Goal: Register for event/course

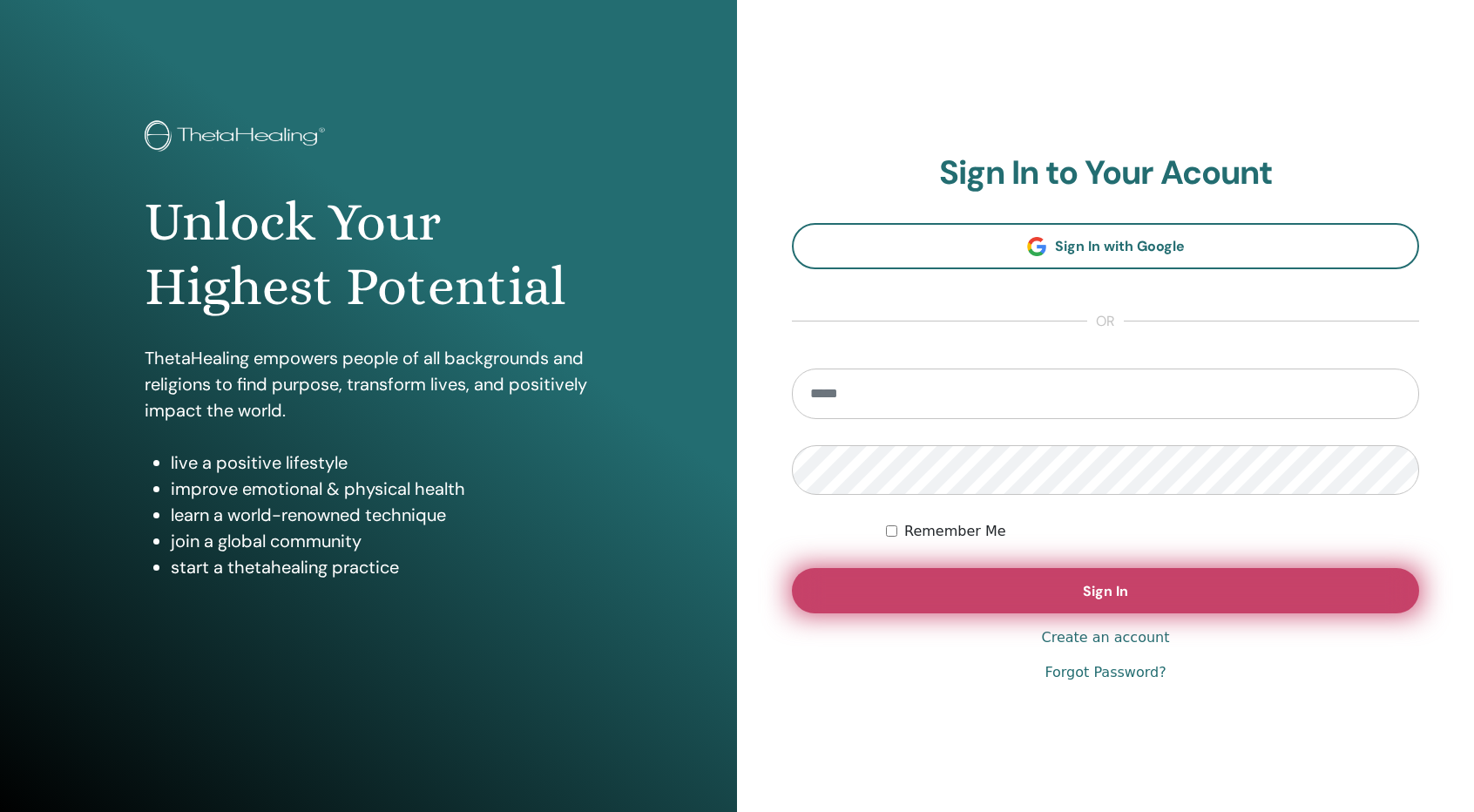
type input "**********"
click at [1245, 599] on button "Sign In" at bounding box center [1106, 590] width 628 height 45
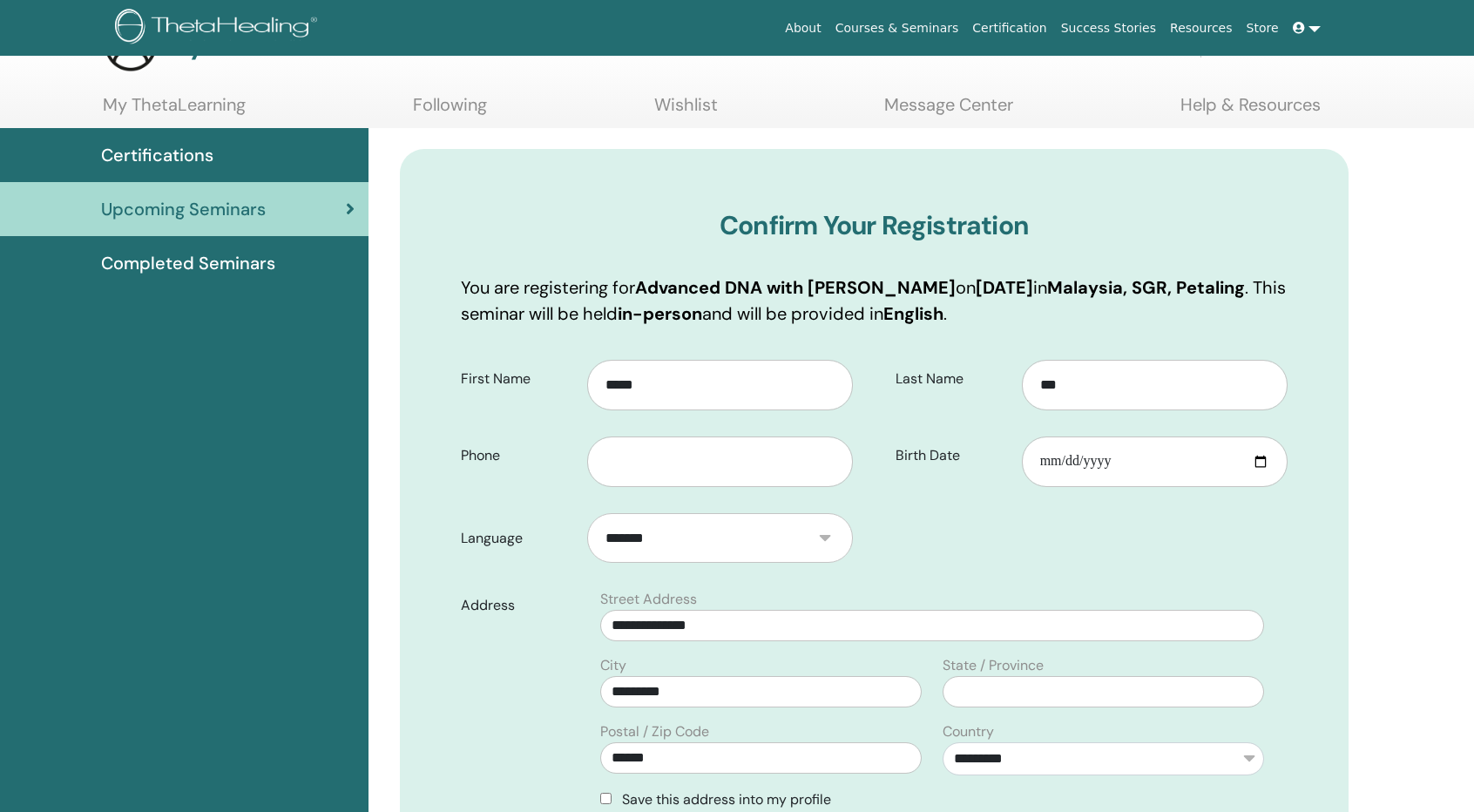
scroll to position [216, 0]
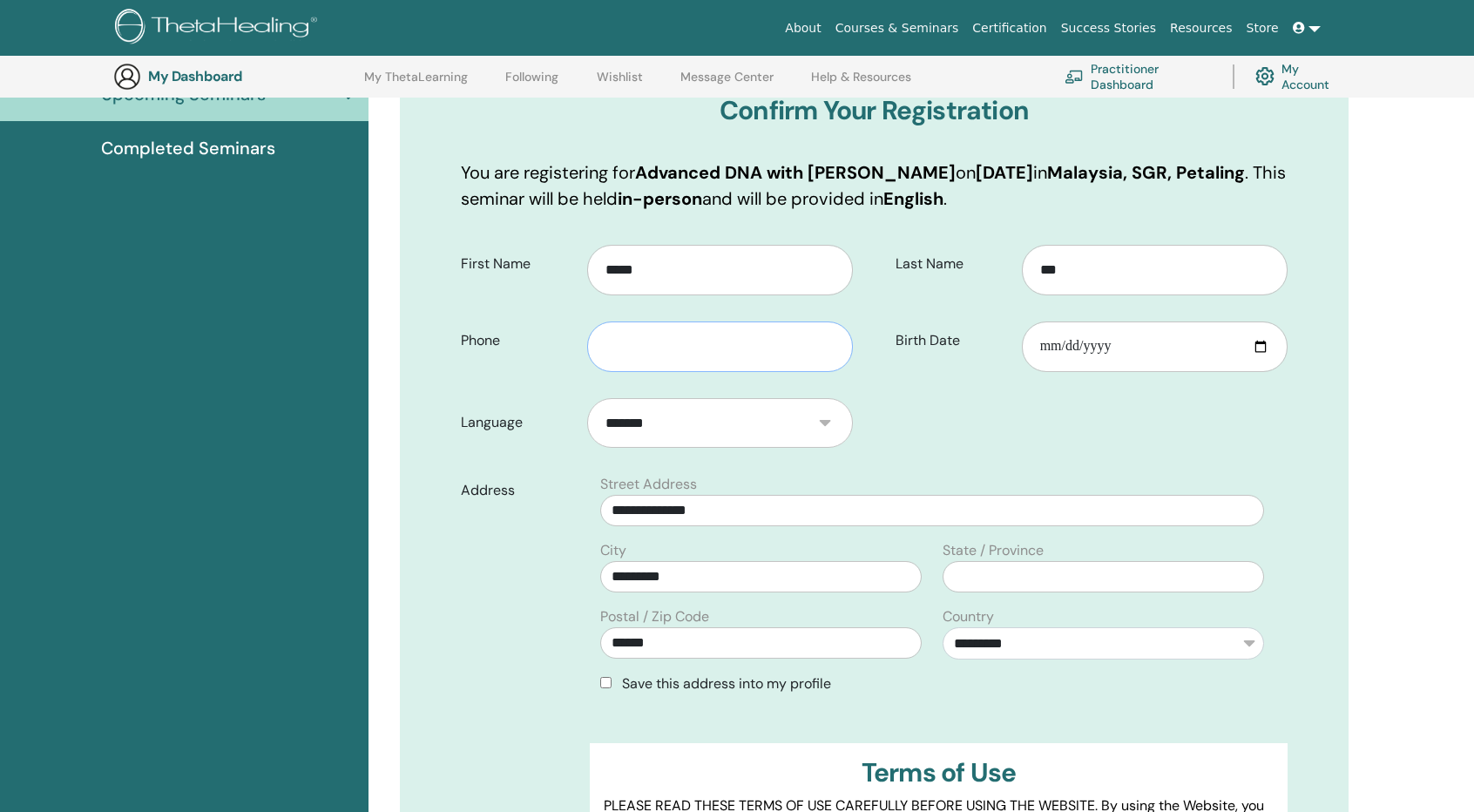
click at [715, 362] on input "text" at bounding box center [720, 347] width 266 height 51
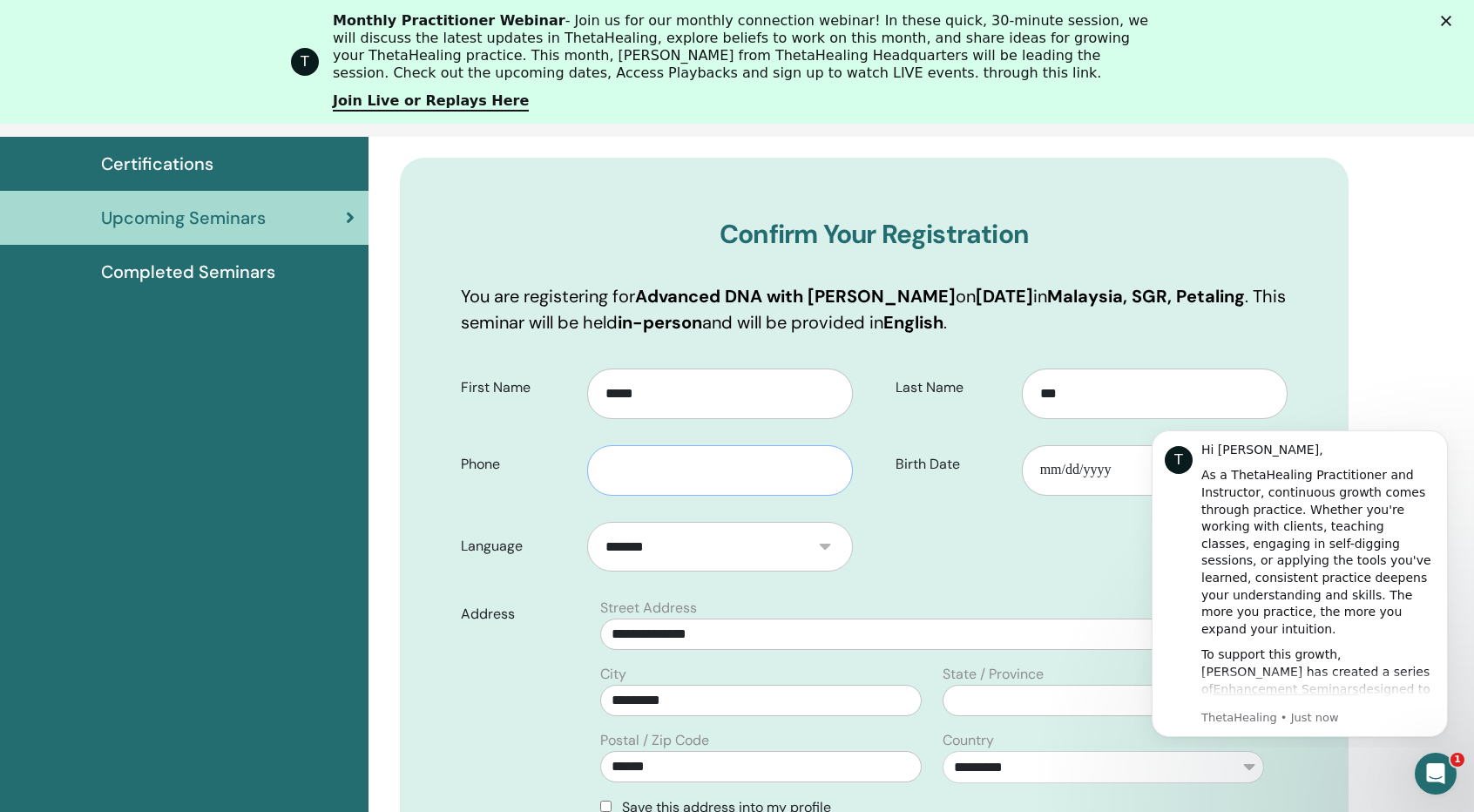
scroll to position [0, 0]
type input "**********"
click at [1058, 465] on input "Birth Date" at bounding box center [1154, 471] width 266 height 51
type input "**********"
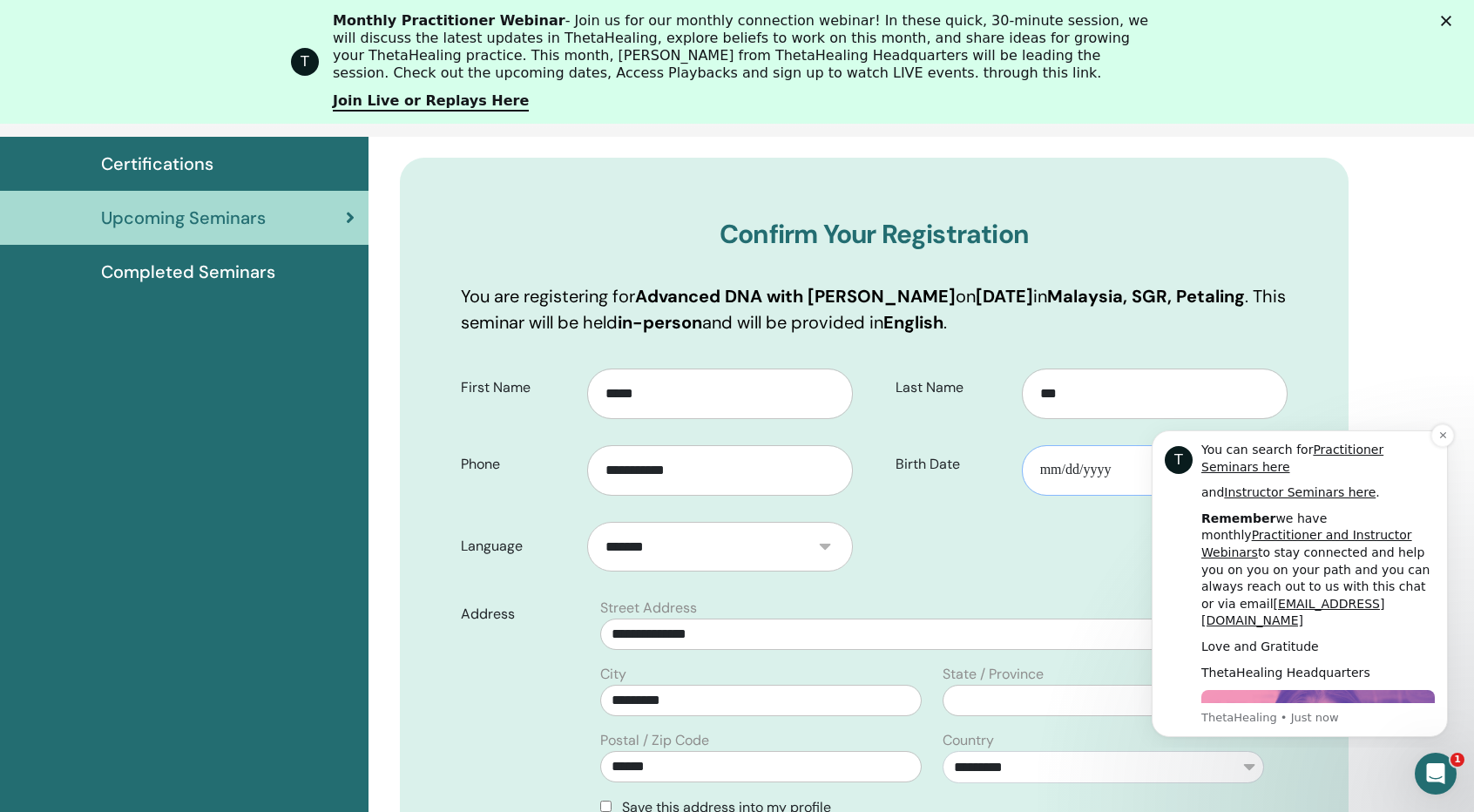
scroll to position [819, 0]
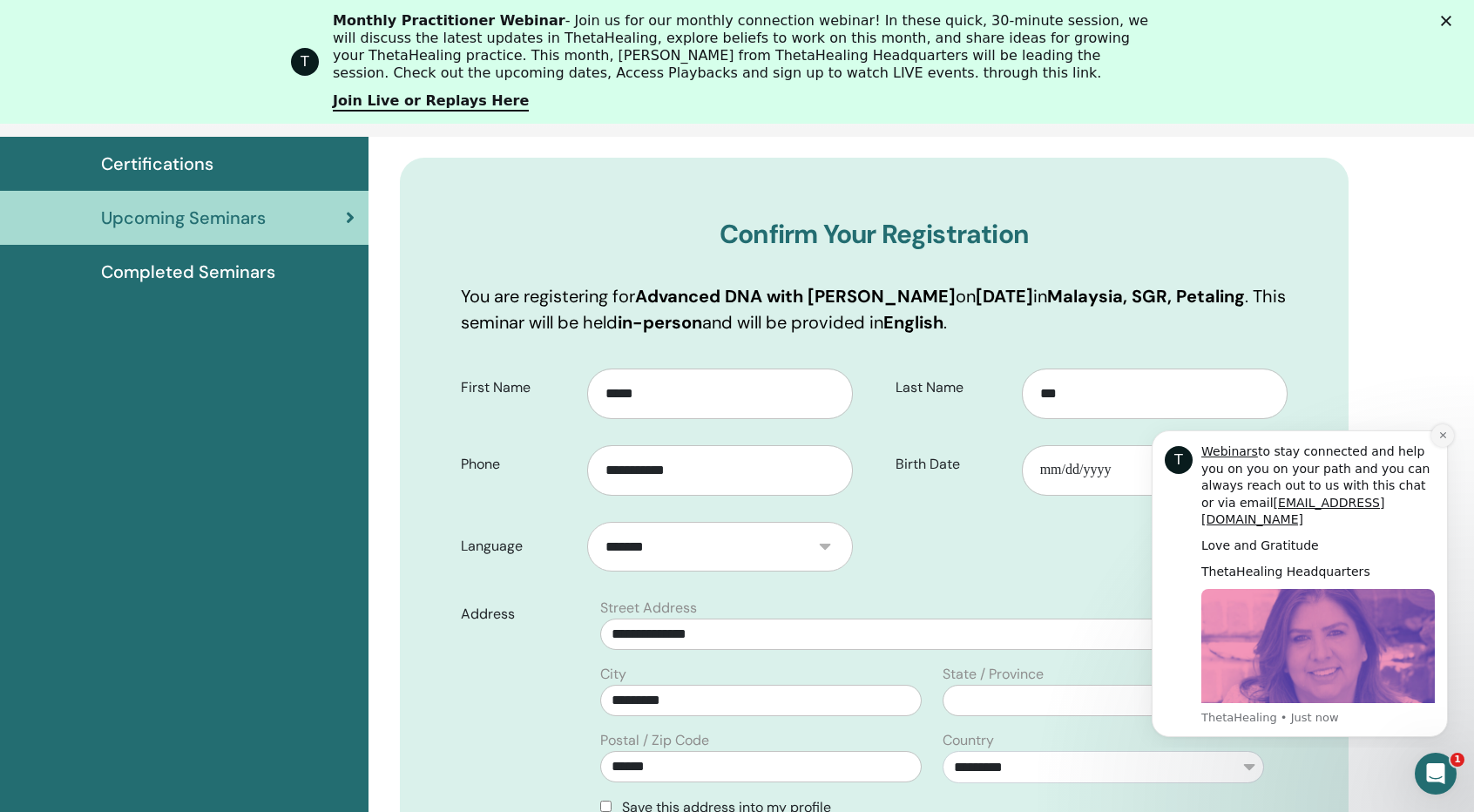
click at [1442, 436] on icon "Dismiss notification" at bounding box center [1443, 435] width 6 height 6
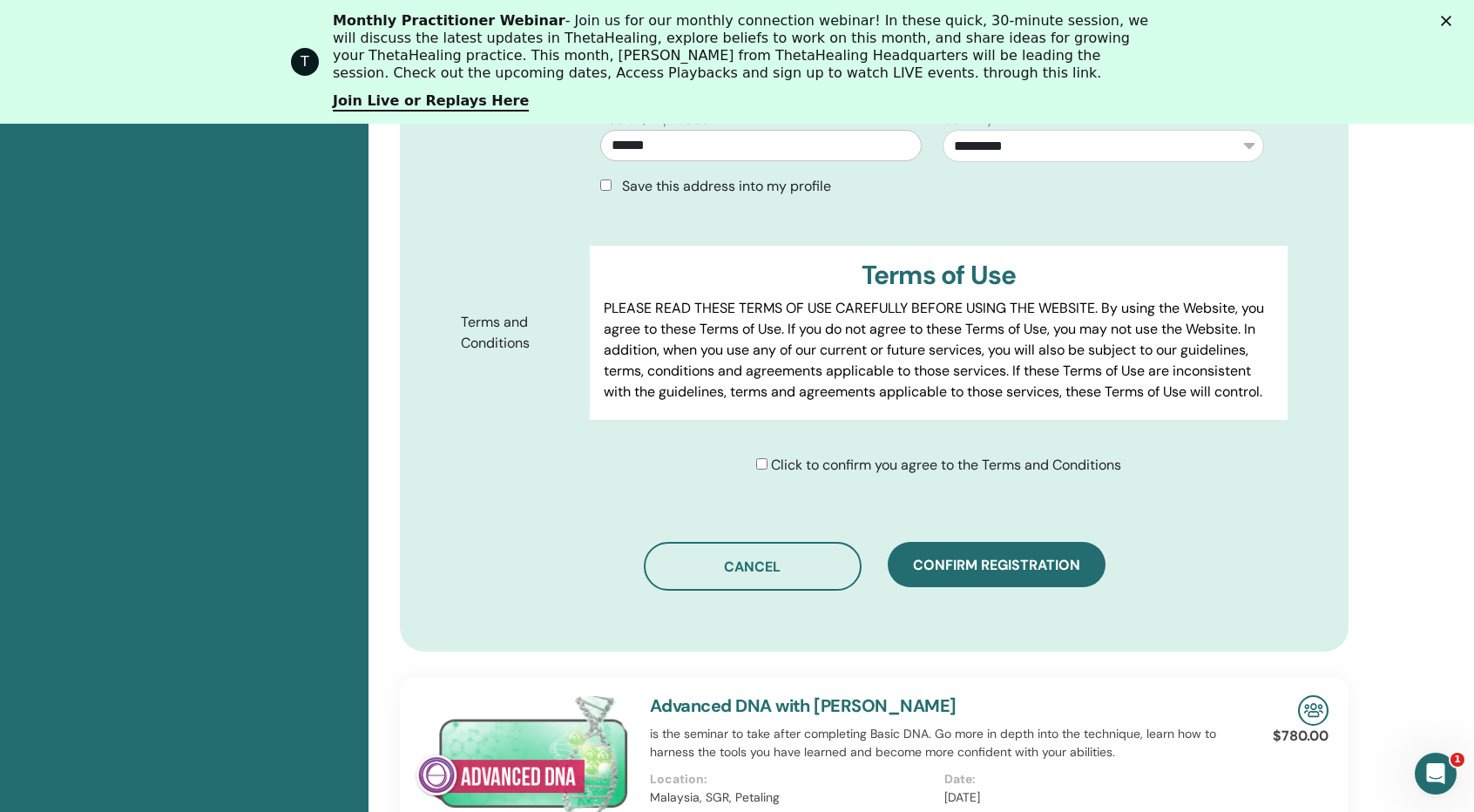
scroll to position [913, 0]
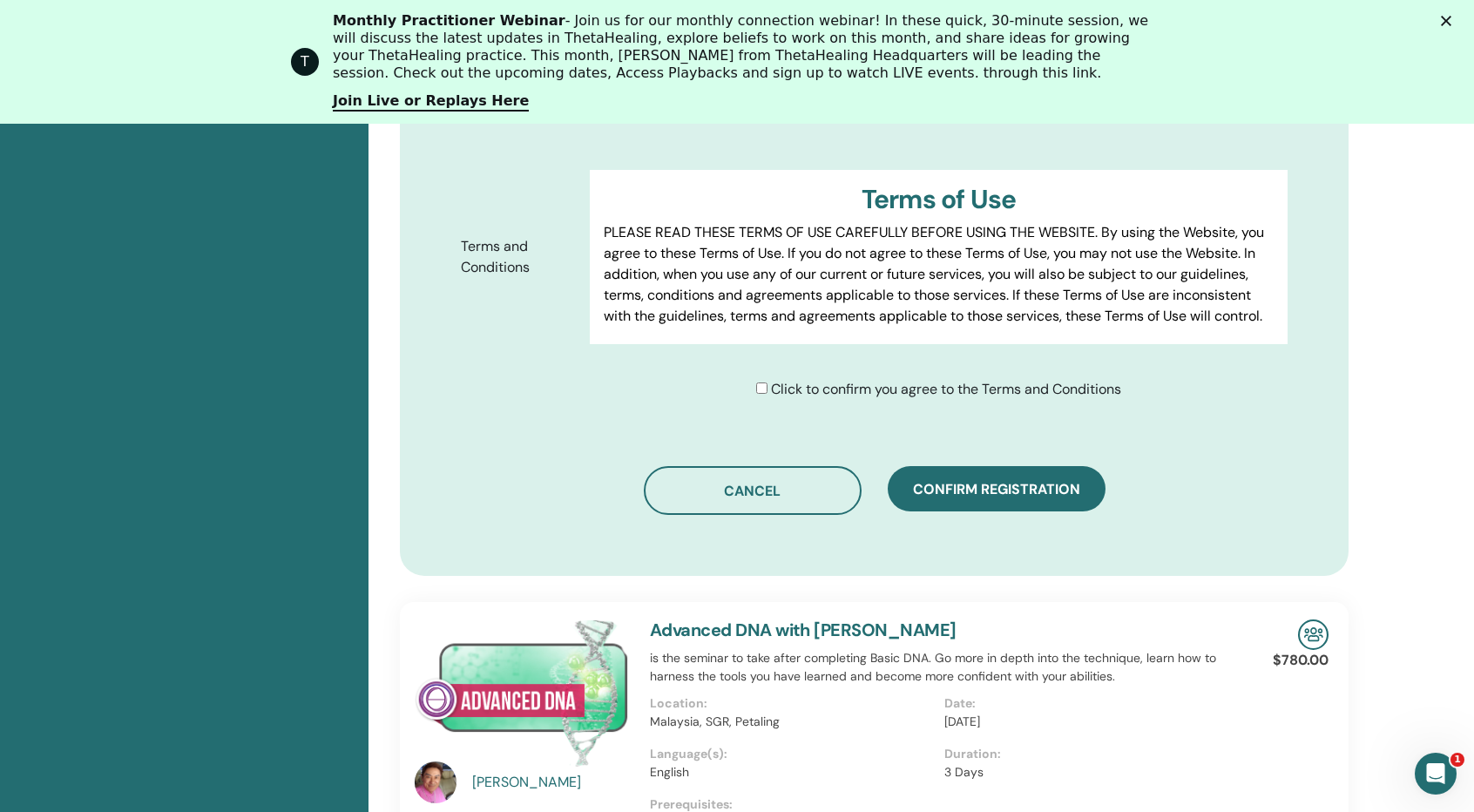
click at [767, 387] on div "Click to confirm you agree to the Terms and Conditions" at bounding box center [939, 388] width 365 height 21
click at [752, 385] on div "Click to confirm you agree to the Terms and Conditions" at bounding box center [944, 388] width 711 height 21
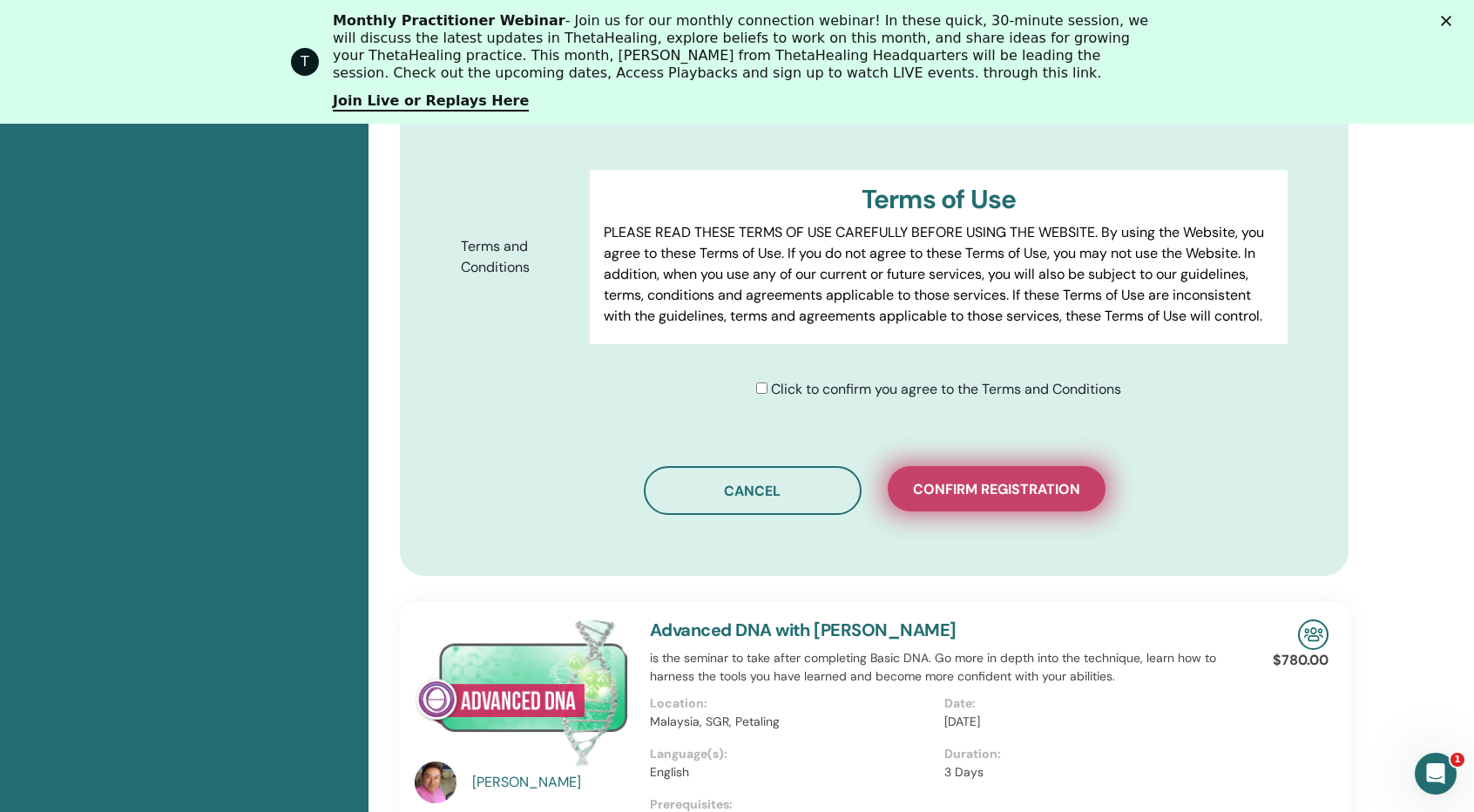
click at [996, 481] on span "Confirm registration" at bounding box center [996, 489] width 168 height 19
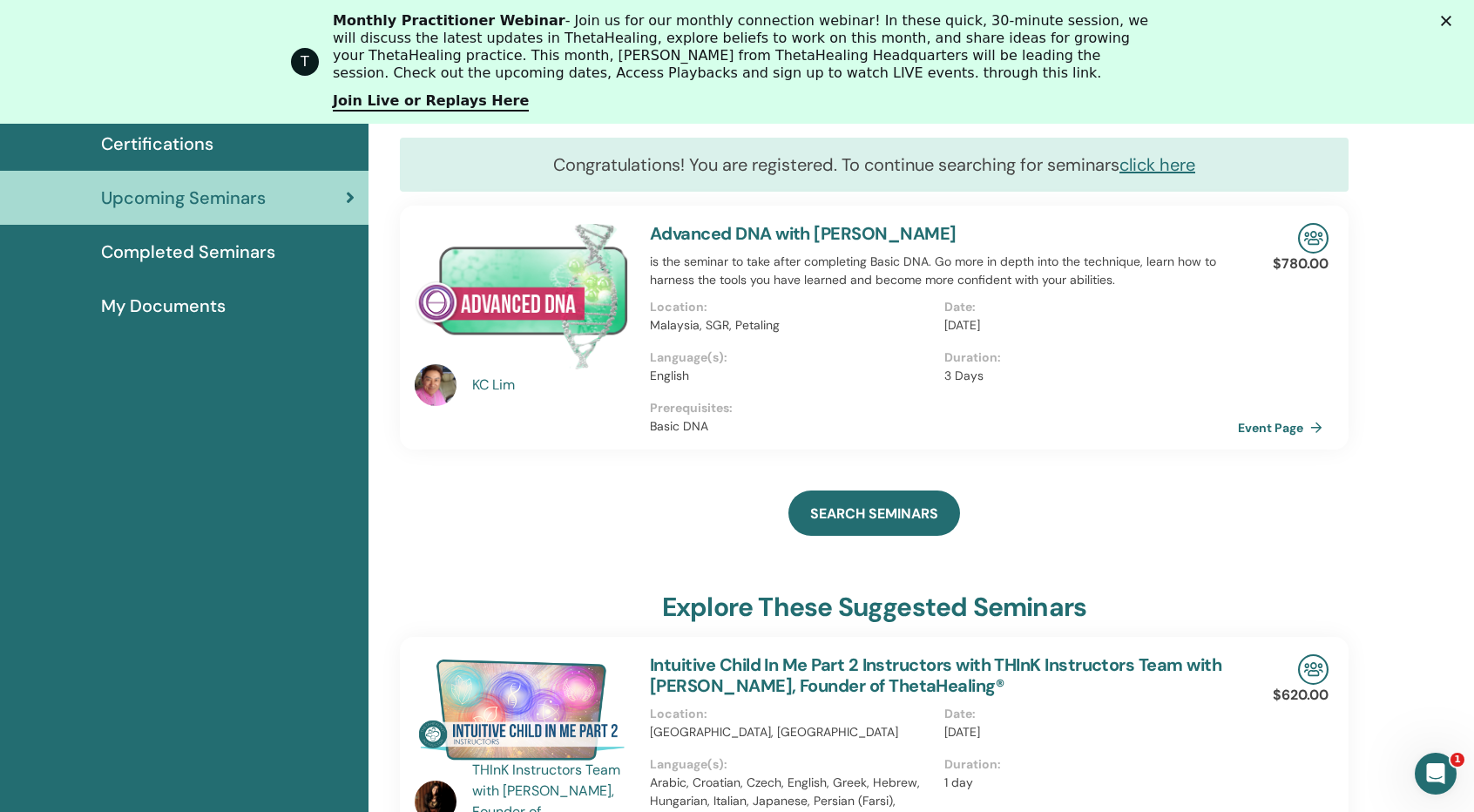
scroll to position [132, 0]
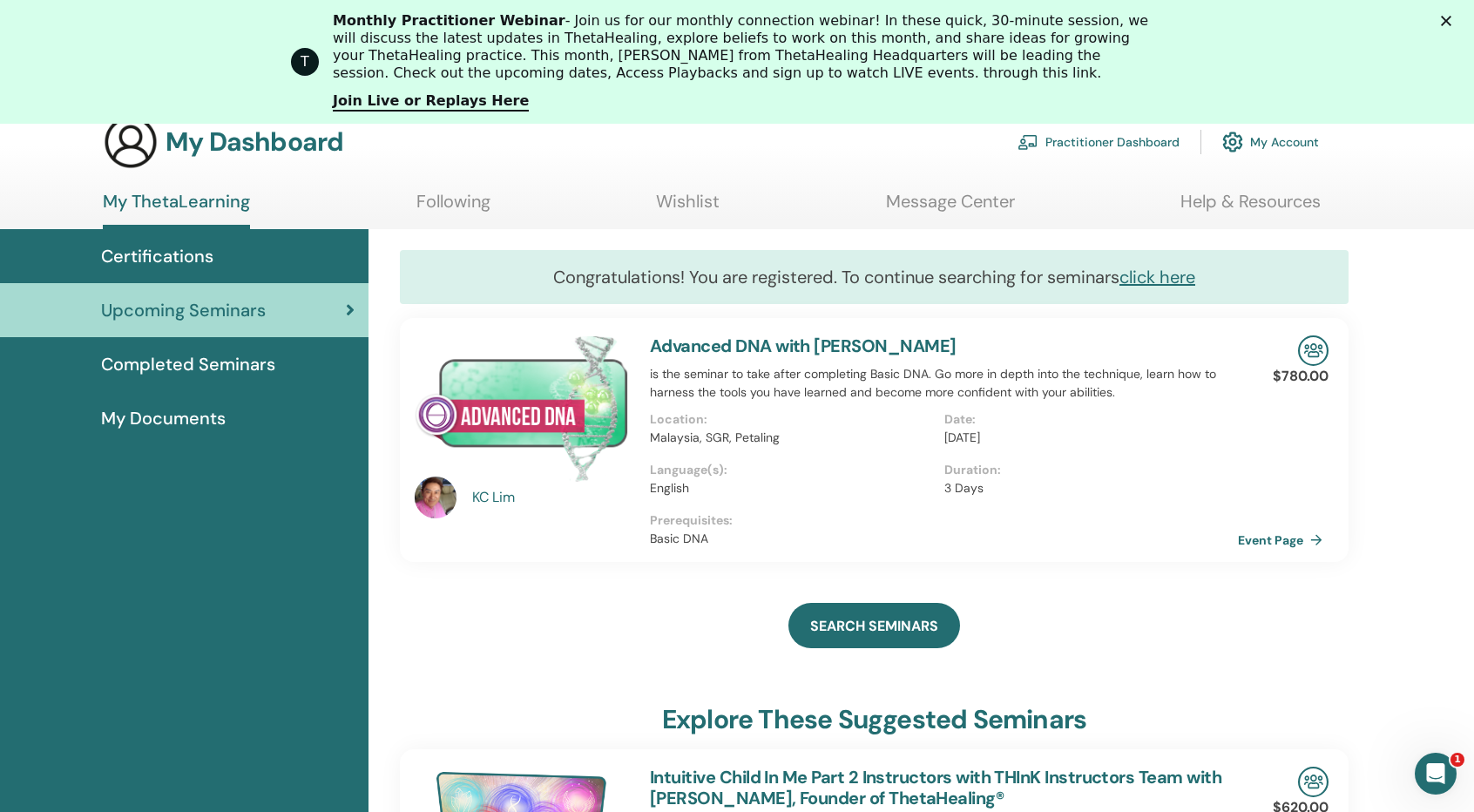
click at [1063, 140] on link "Practitioner Dashboard" at bounding box center [1098, 141] width 162 height 38
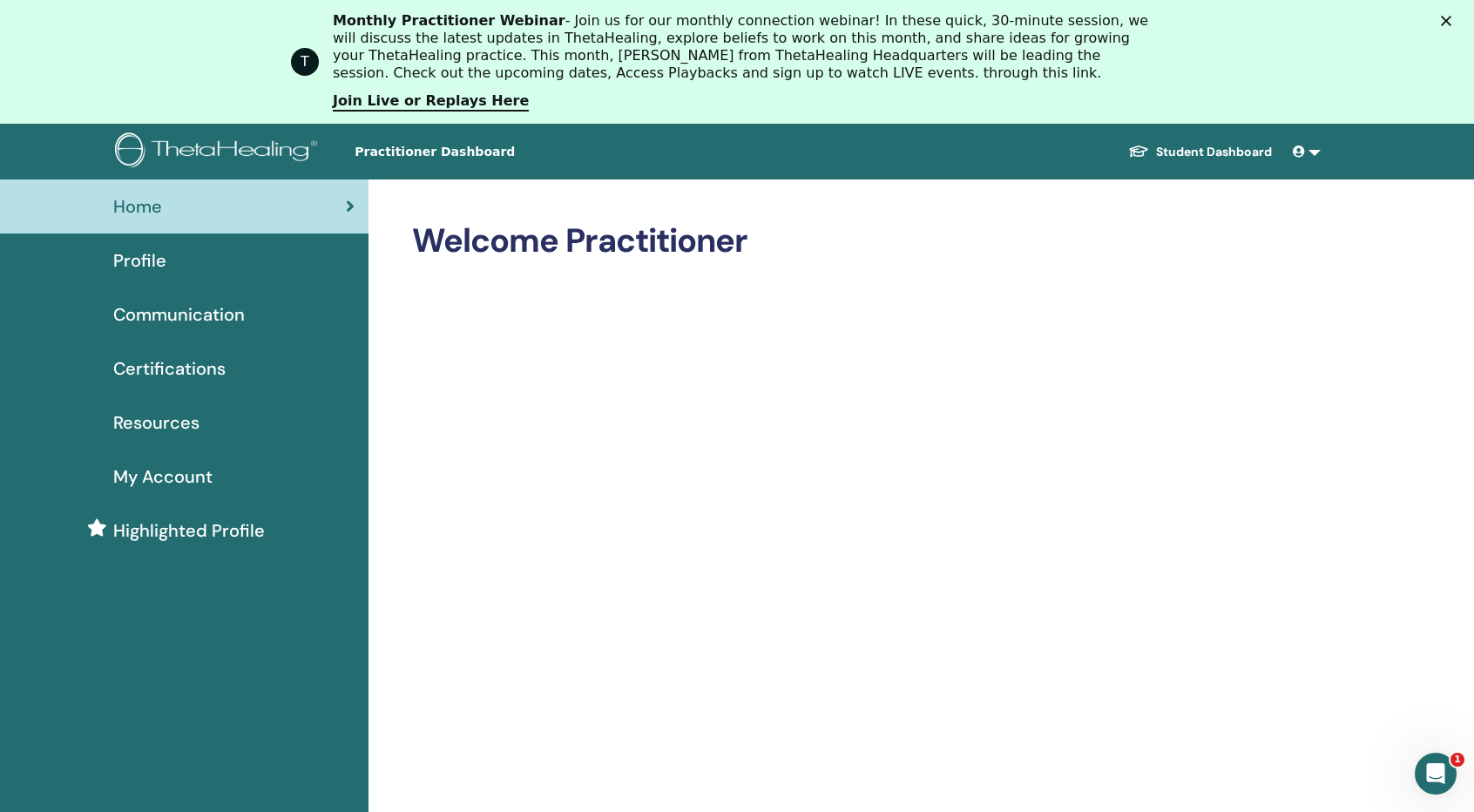
click at [121, 262] on span "Profile" at bounding box center [139, 260] width 53 height 26
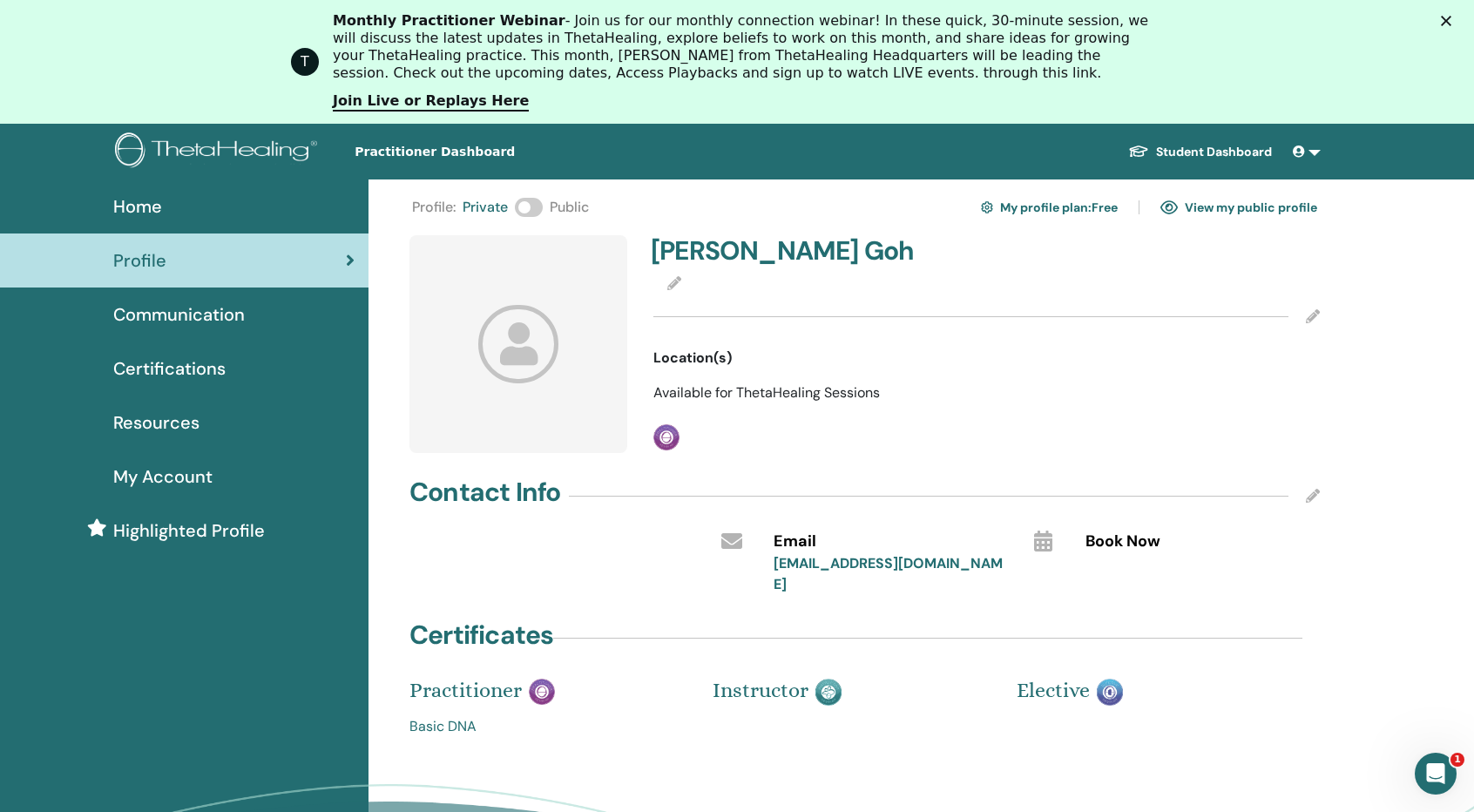
click at [529, 207] on span at bounding box center [529, 208] width 27 height 20
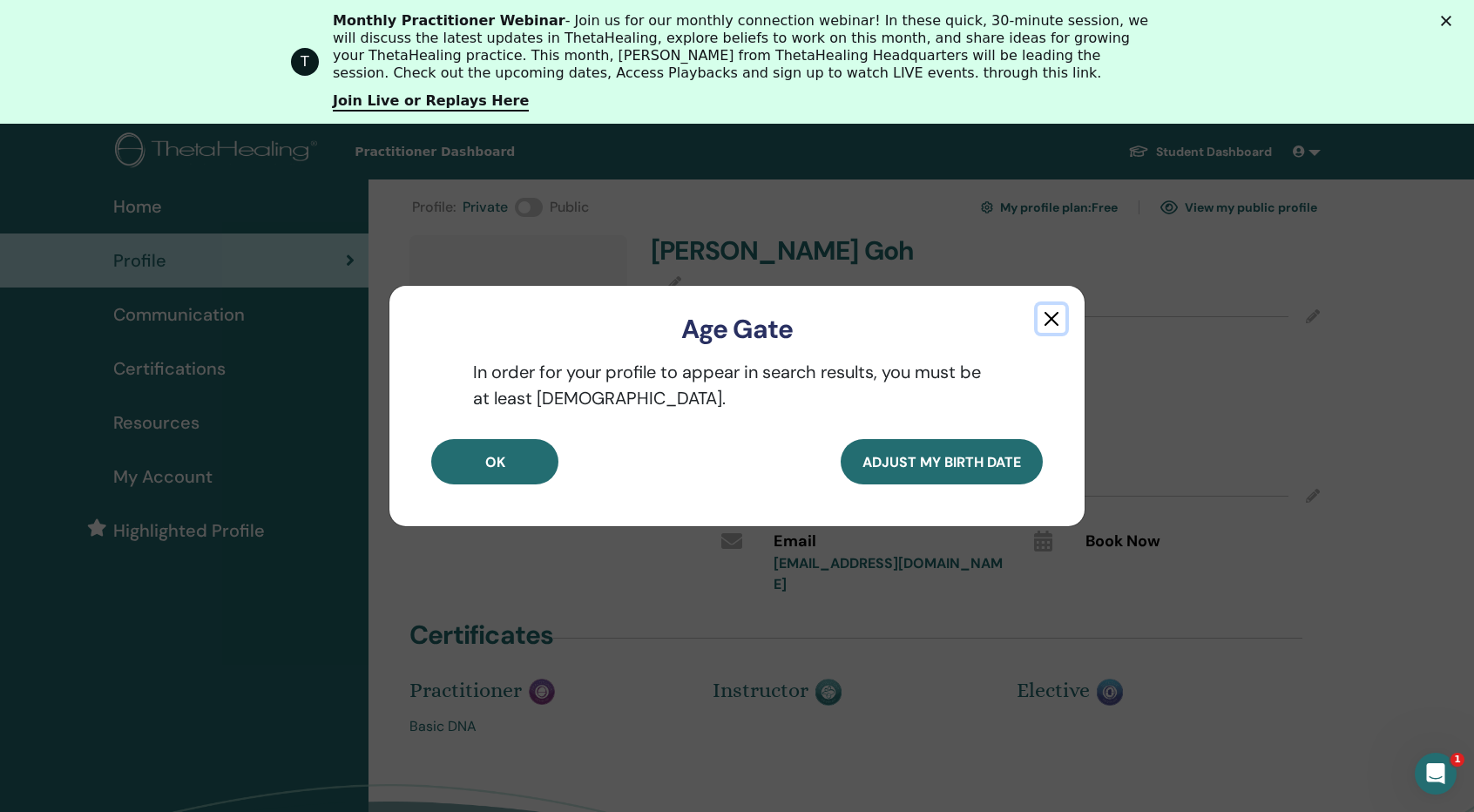
click at [1053, 318] on button "button" at bounding box center [1051, 319] width 27 height 27
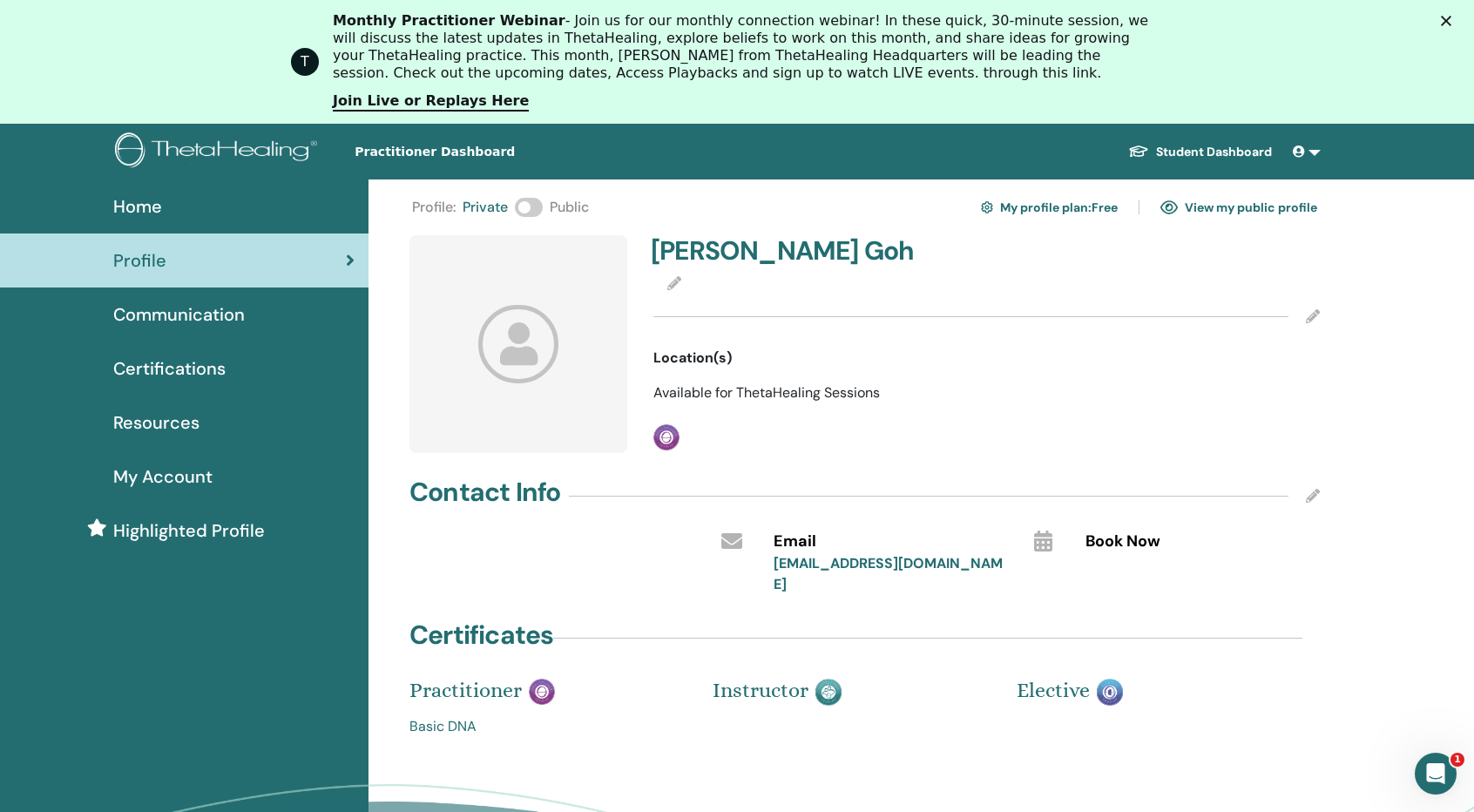
click at [570, 207] on span "Public" at bounding box center [570, 207] width 39 height 21
click at [521, 208] on span at bounding box center [529, 208] width 27 height 20
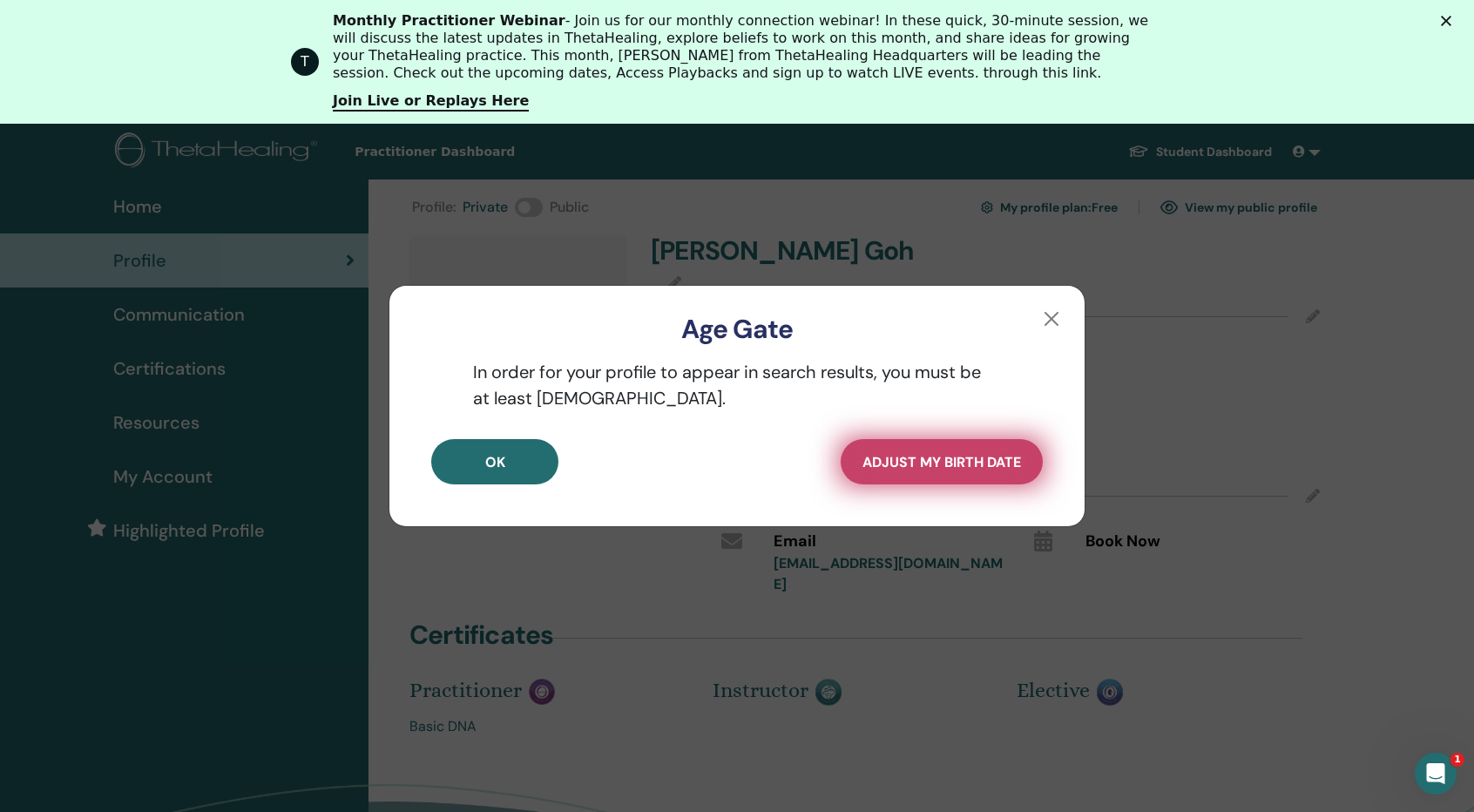
click at [955, 466] on span "Adjust my Birth Date" at bounding box center [942, 462] width 159 height 19
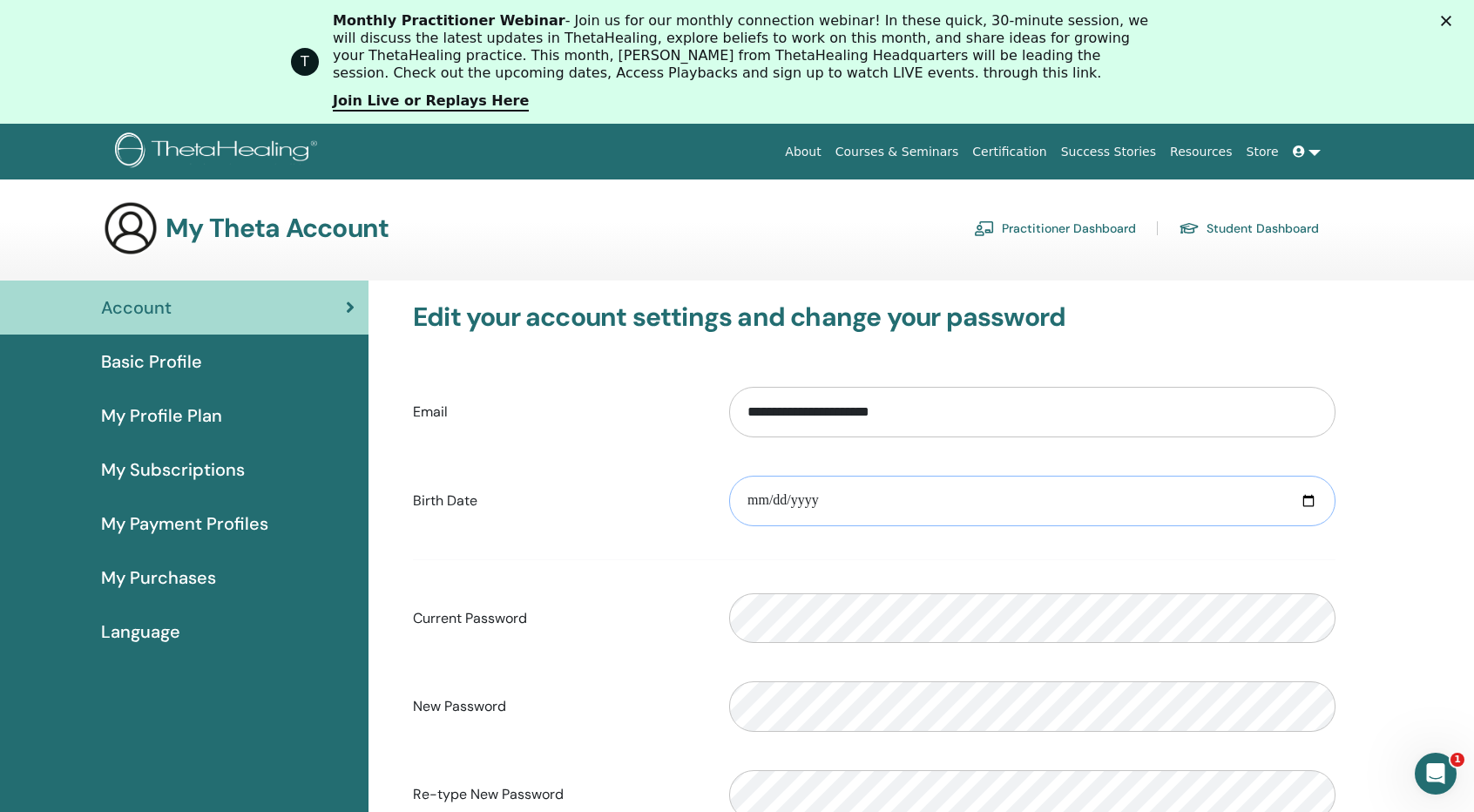
click at [936, 499] on input "date" at bounding box center [1033, 501] width 606 height 51
type input "**********"
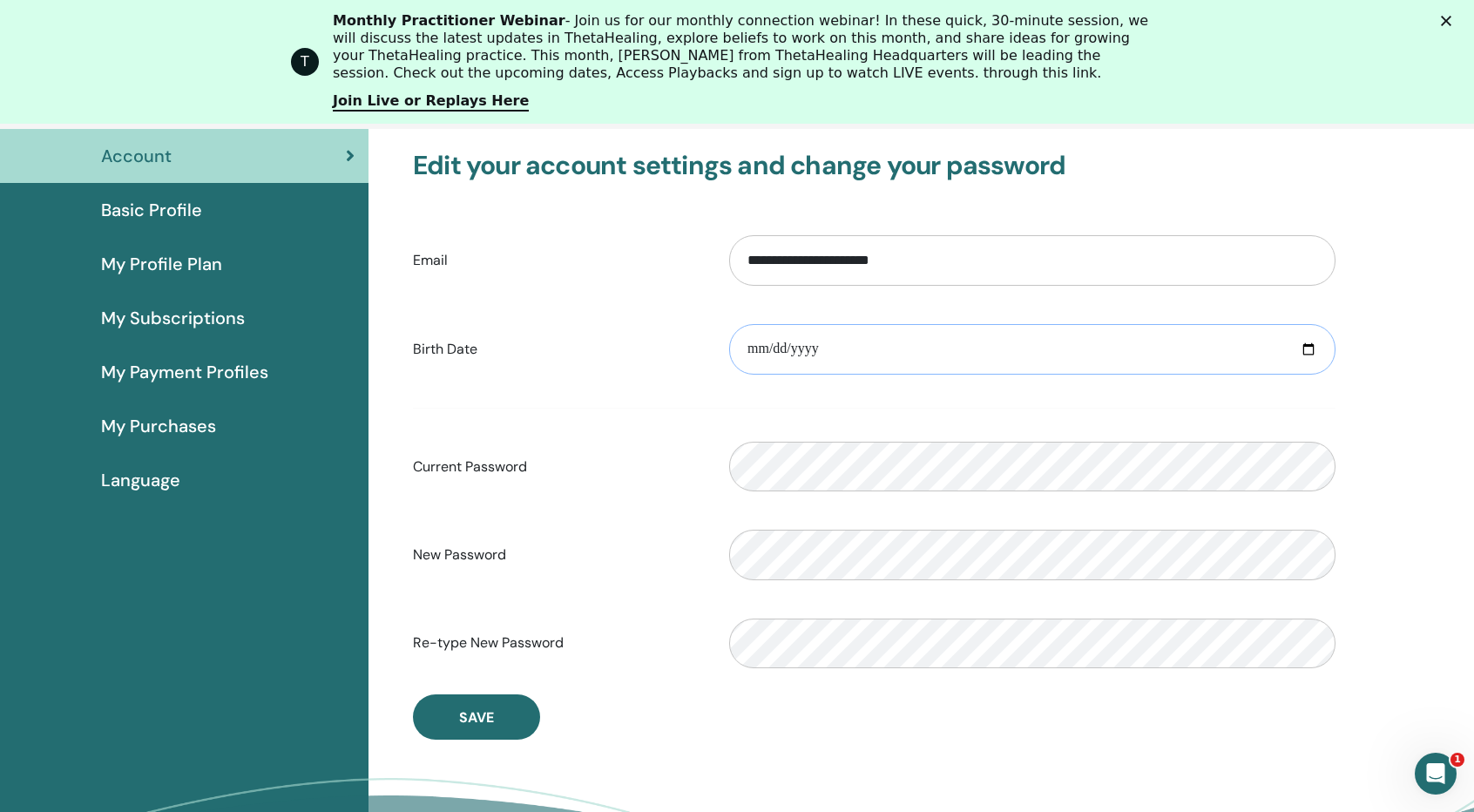
scroll to position [300, 0]
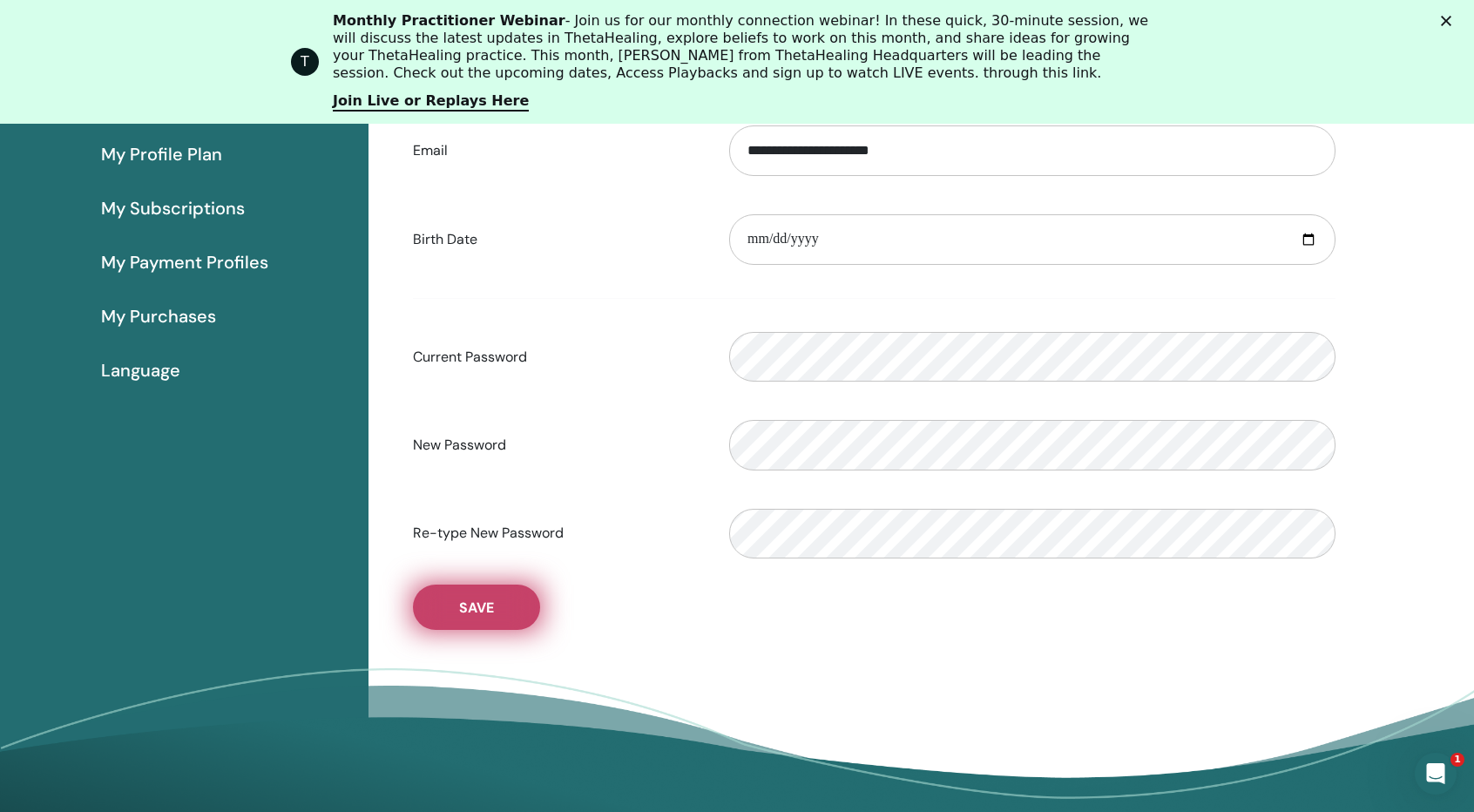
click at [523, 603] on button "Save" at bounding box center [477, 607] width 127 height 45
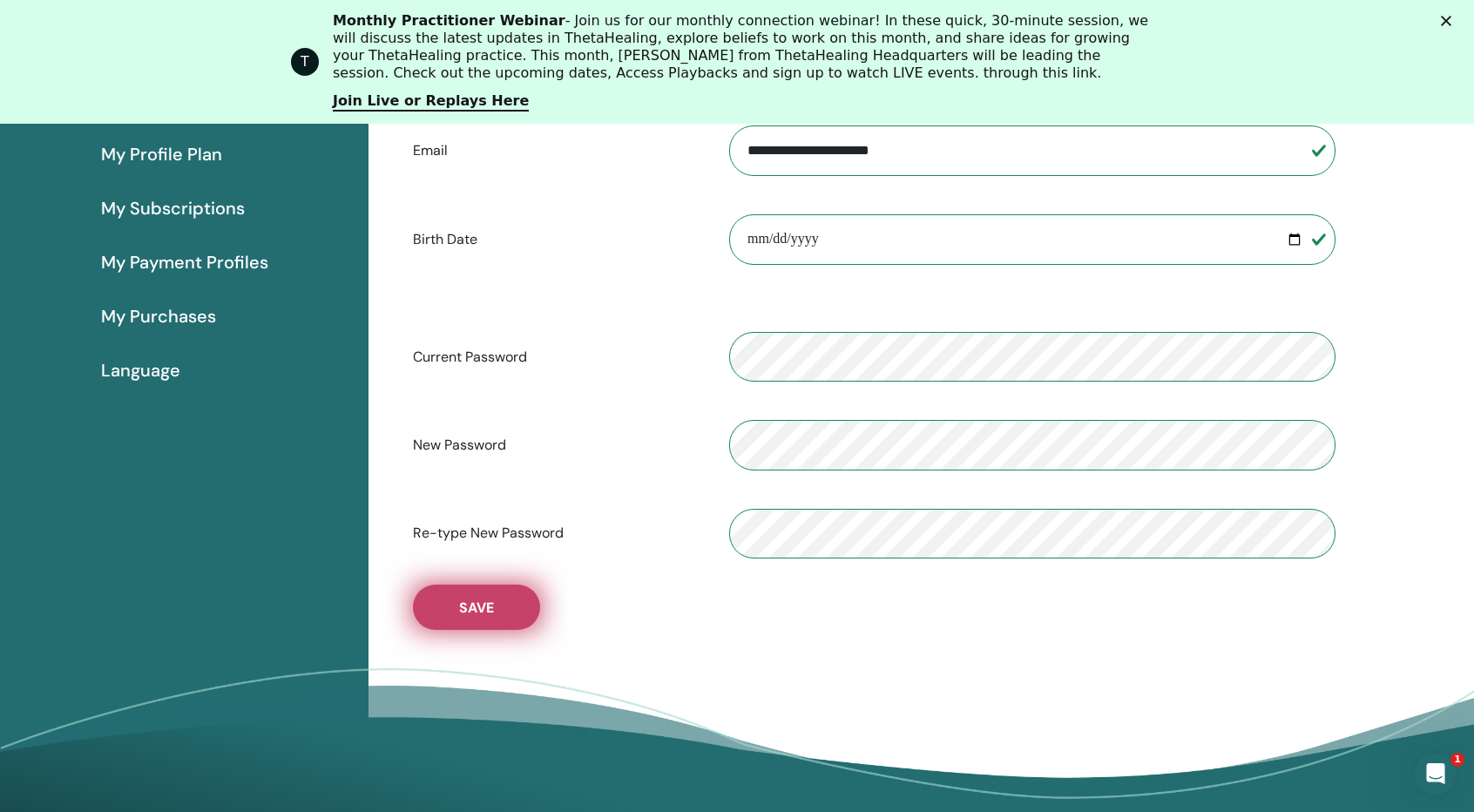
click at [457, 609] on button "Save" at bounding box center [477, 607] width 127 height 45
click at [159, 149] on span "My Profile Plan" at bounding box center [161, 154] width 121 height 26
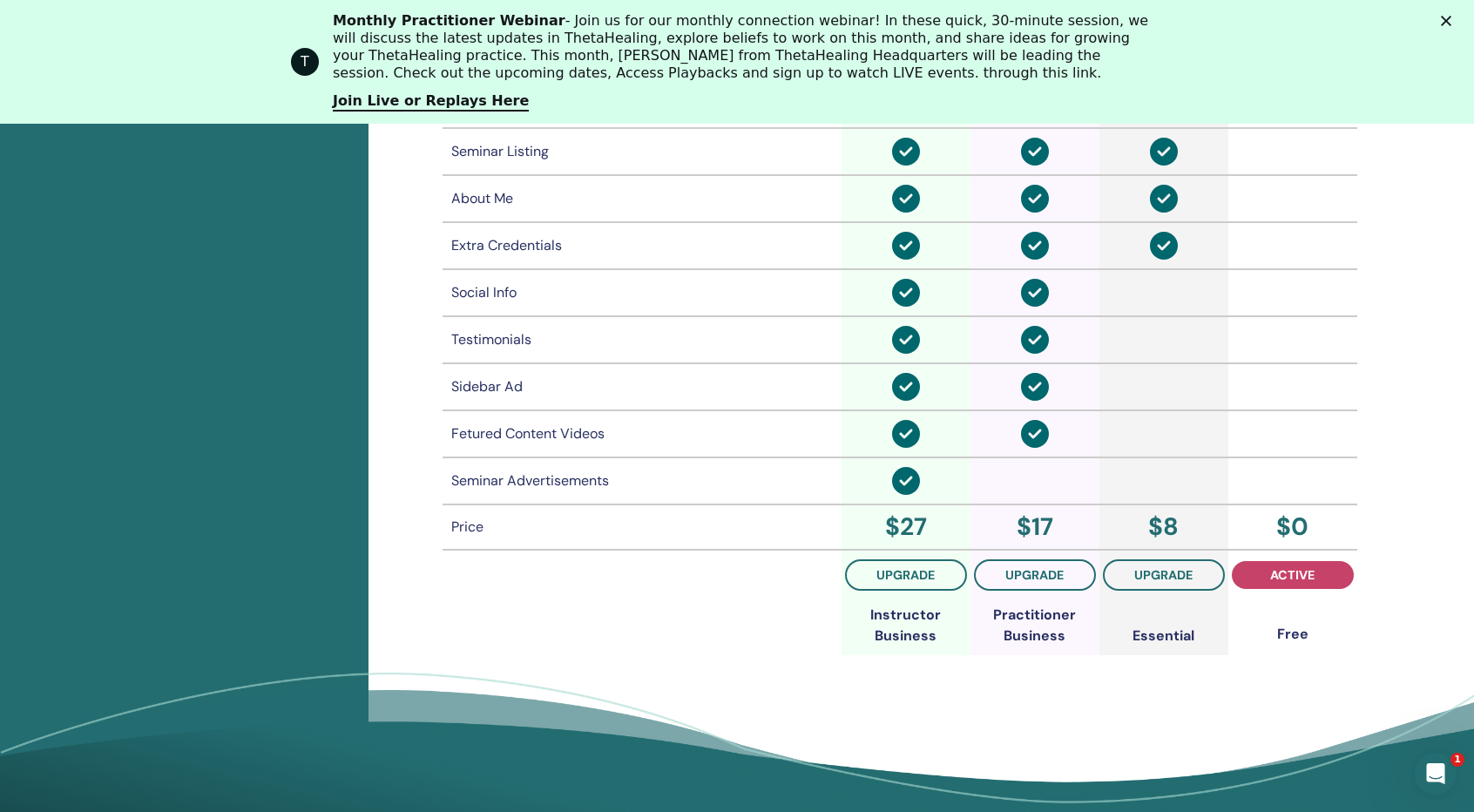
scroll to position [1606, 0]
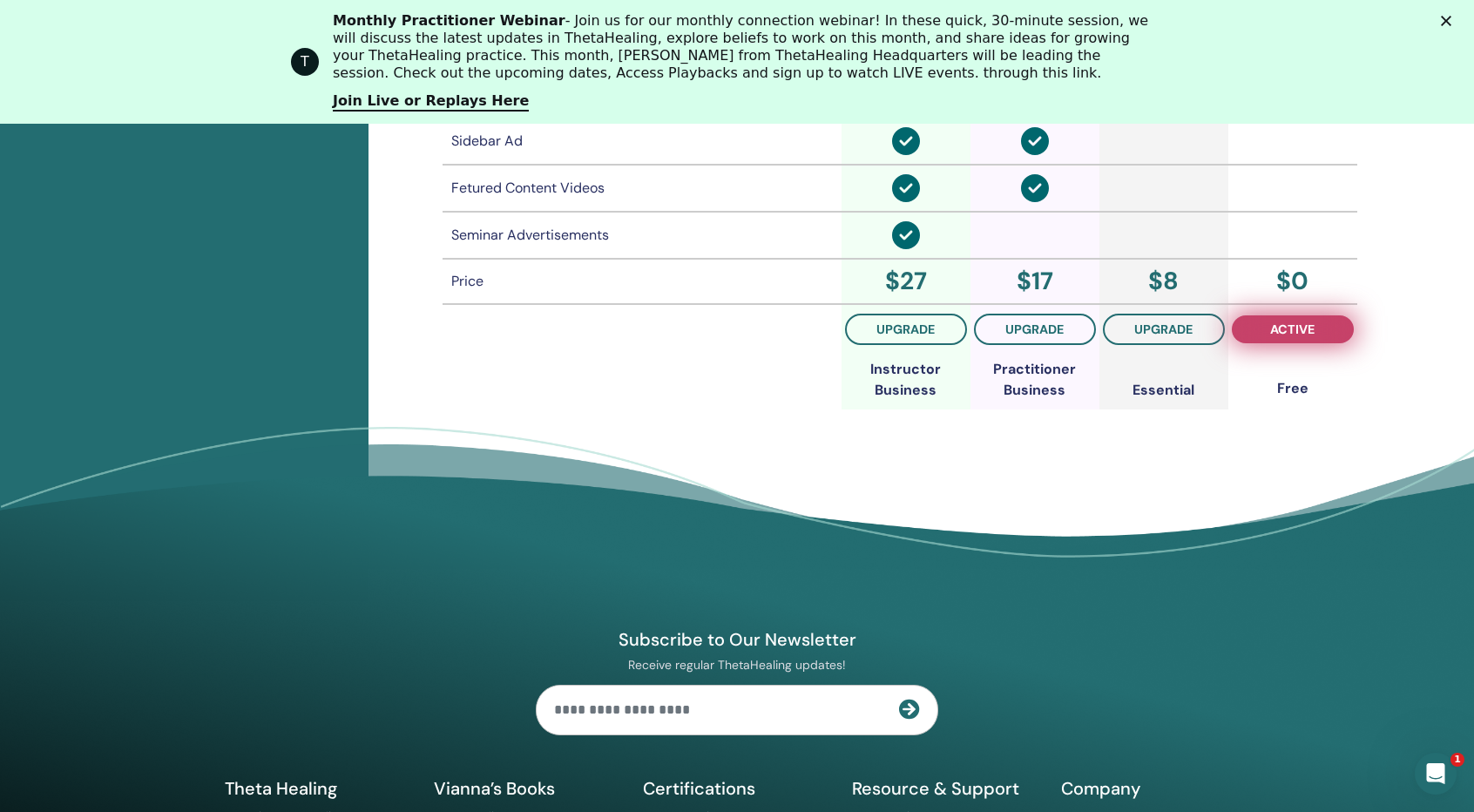
click at [1289, 333] on span "active" at bounding box center [1292, 330] width 44 height 14
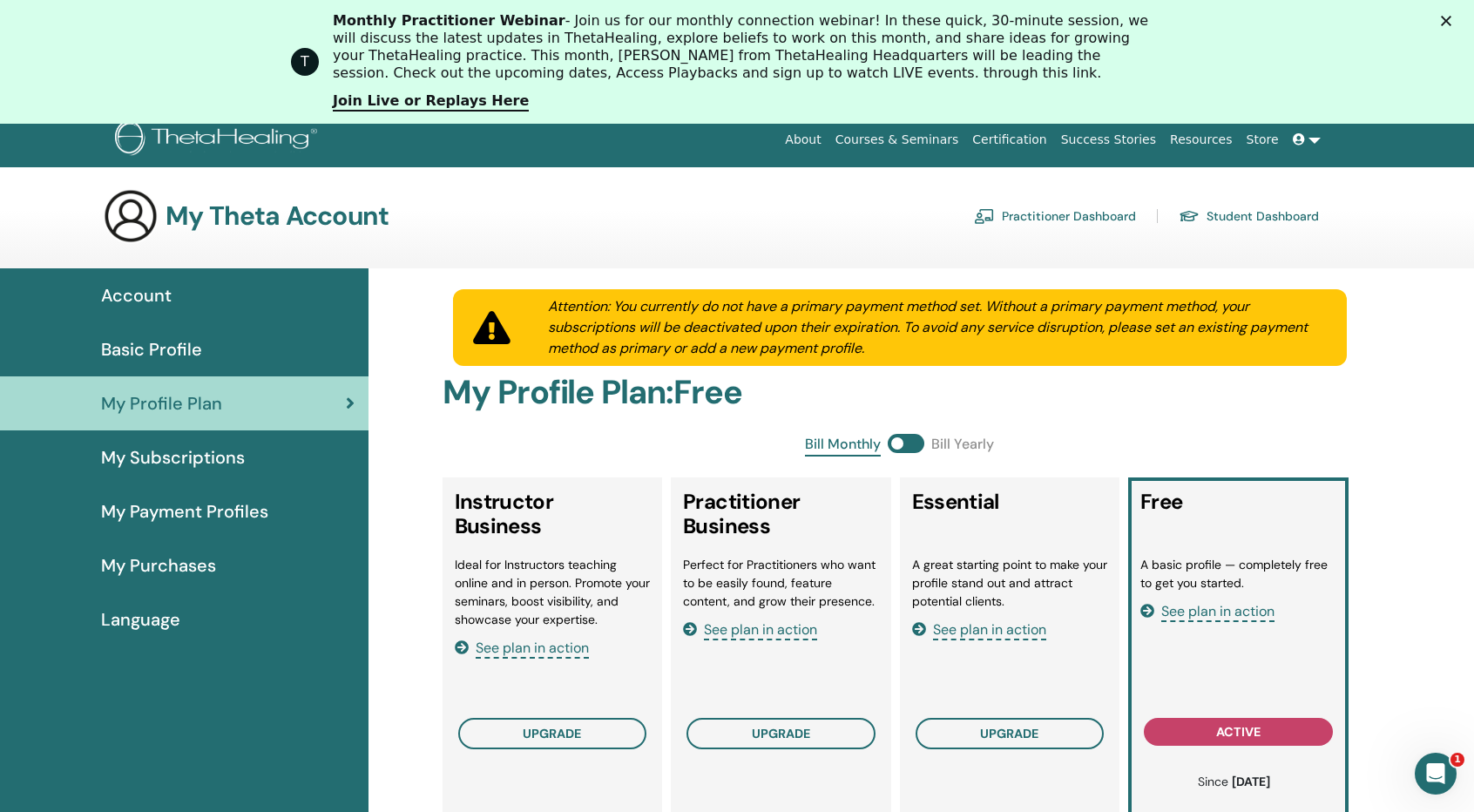
scroll to position [0, 0]
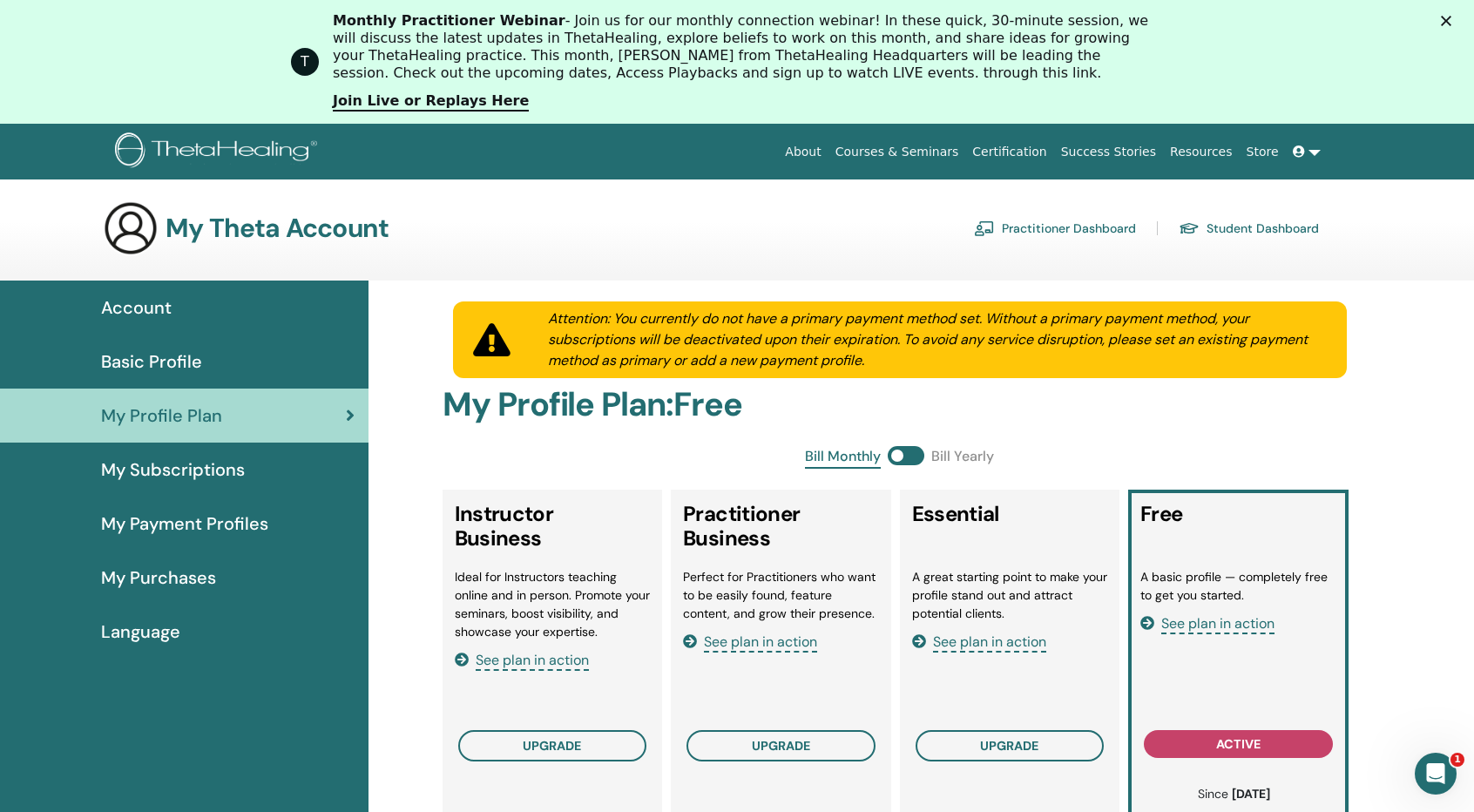
click at [121, 574] on span "My Purchases" at bounding box center [158, 578] width 115 height 26
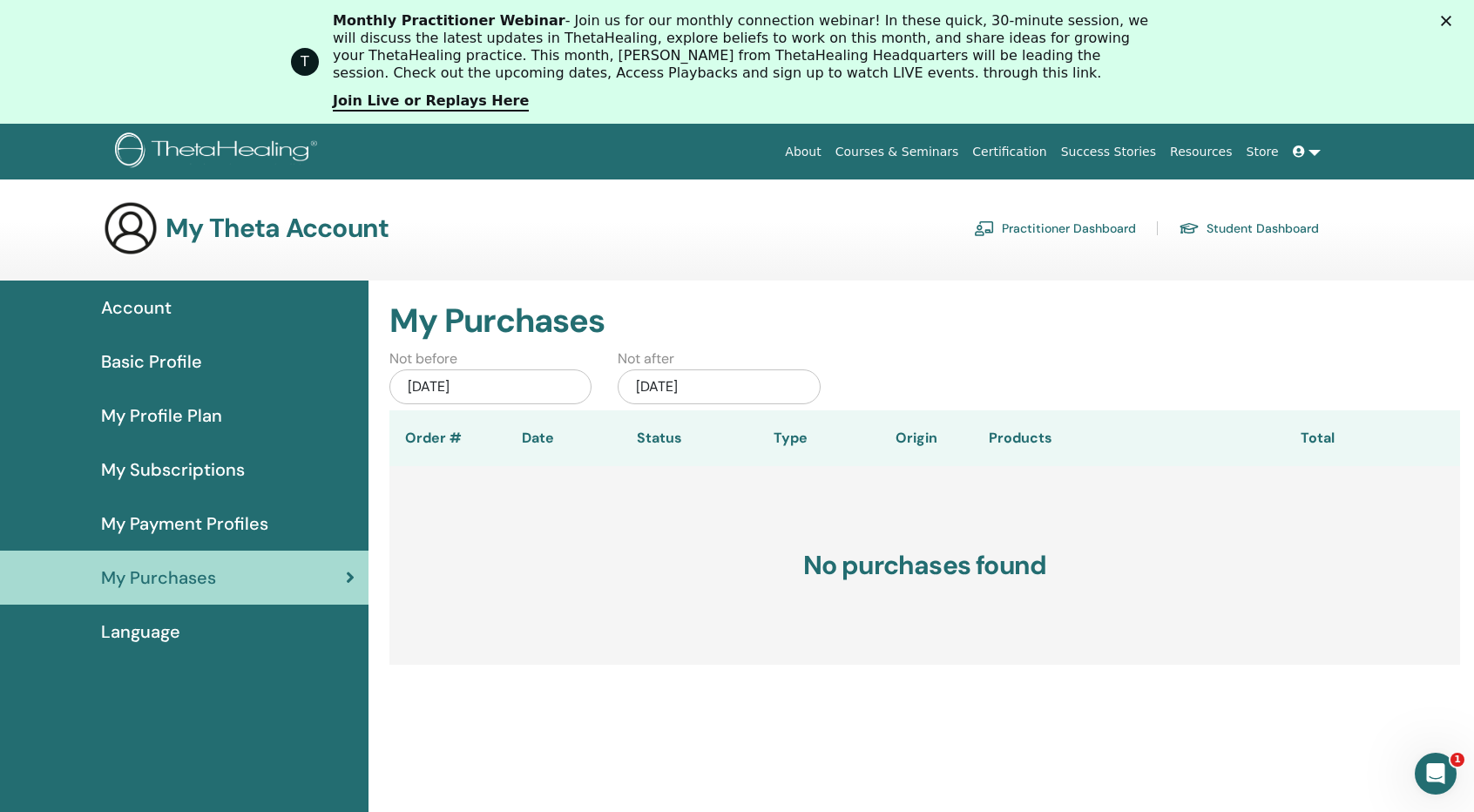
click at [136, 228] on img at bounding box center [130, 228] width 56 height 56
click at [1053, 229] on link "Practitioner Dashboard" at bounding box center [1054, 228] width 162 height 27
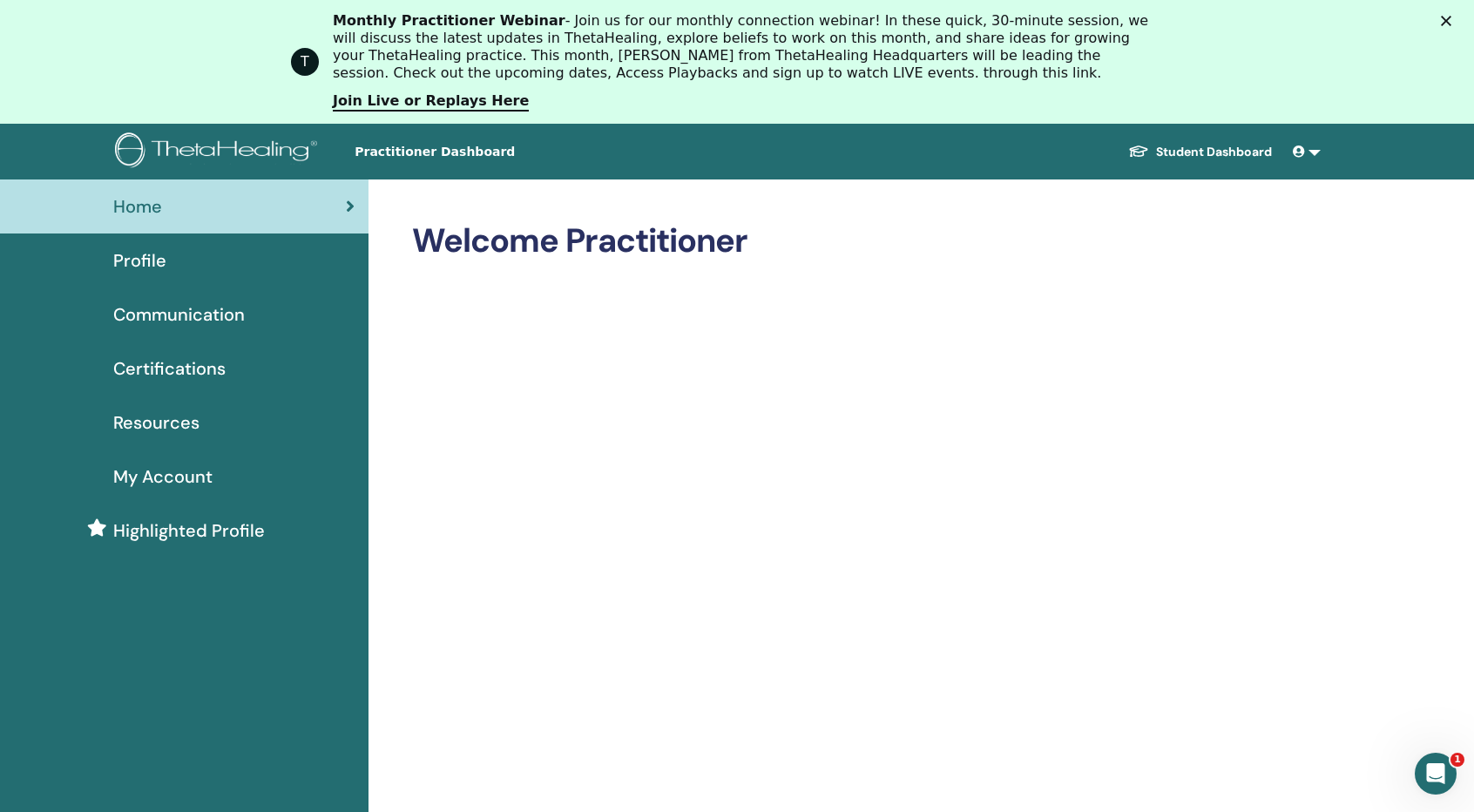
click at [1249, 154] on link "Student Dashboard" at bounding box center [1199, 152] width 172 height 32
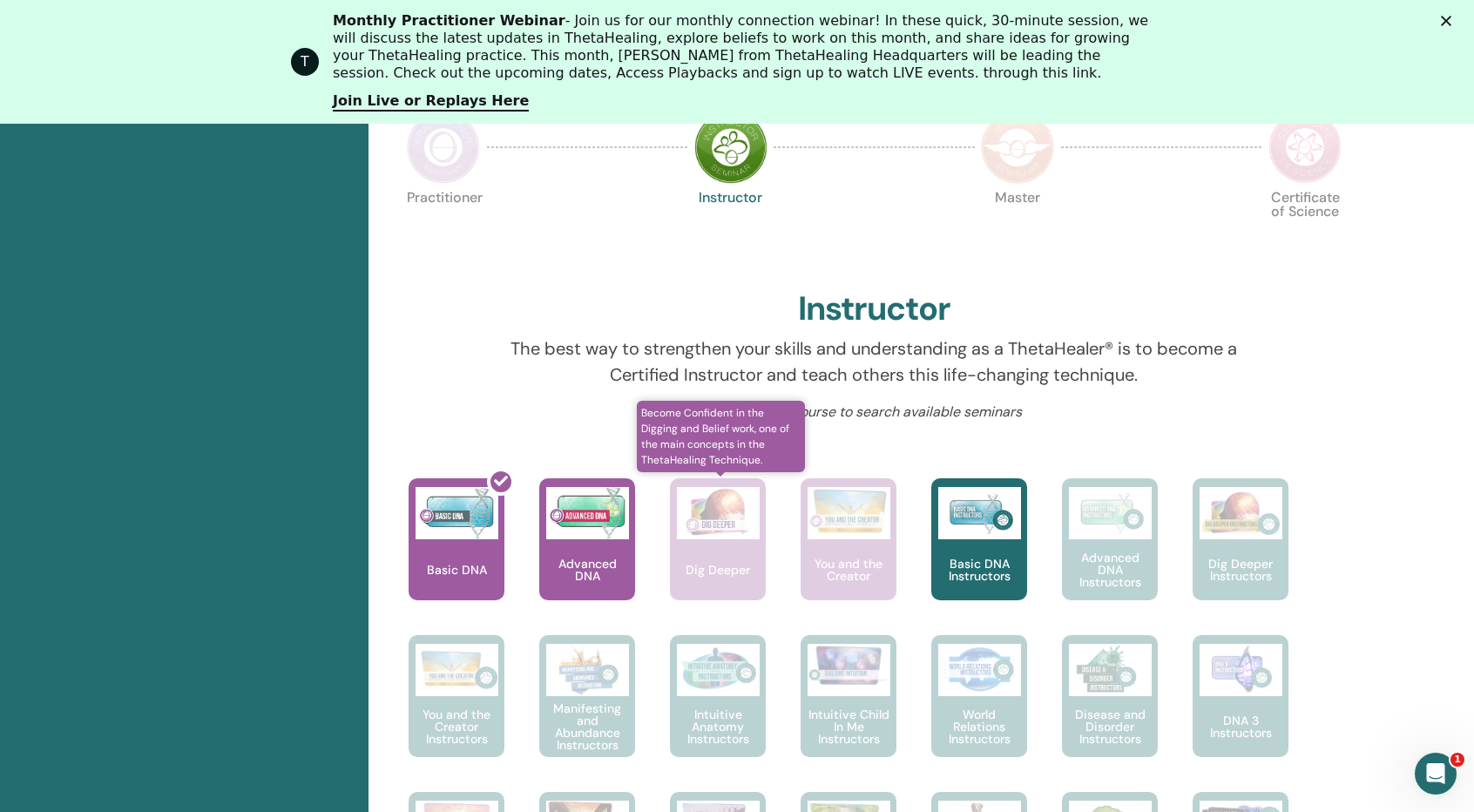
click at [685, 544] on div "Dig Deeper" at bounding box center [718, 539] width 96 height 122
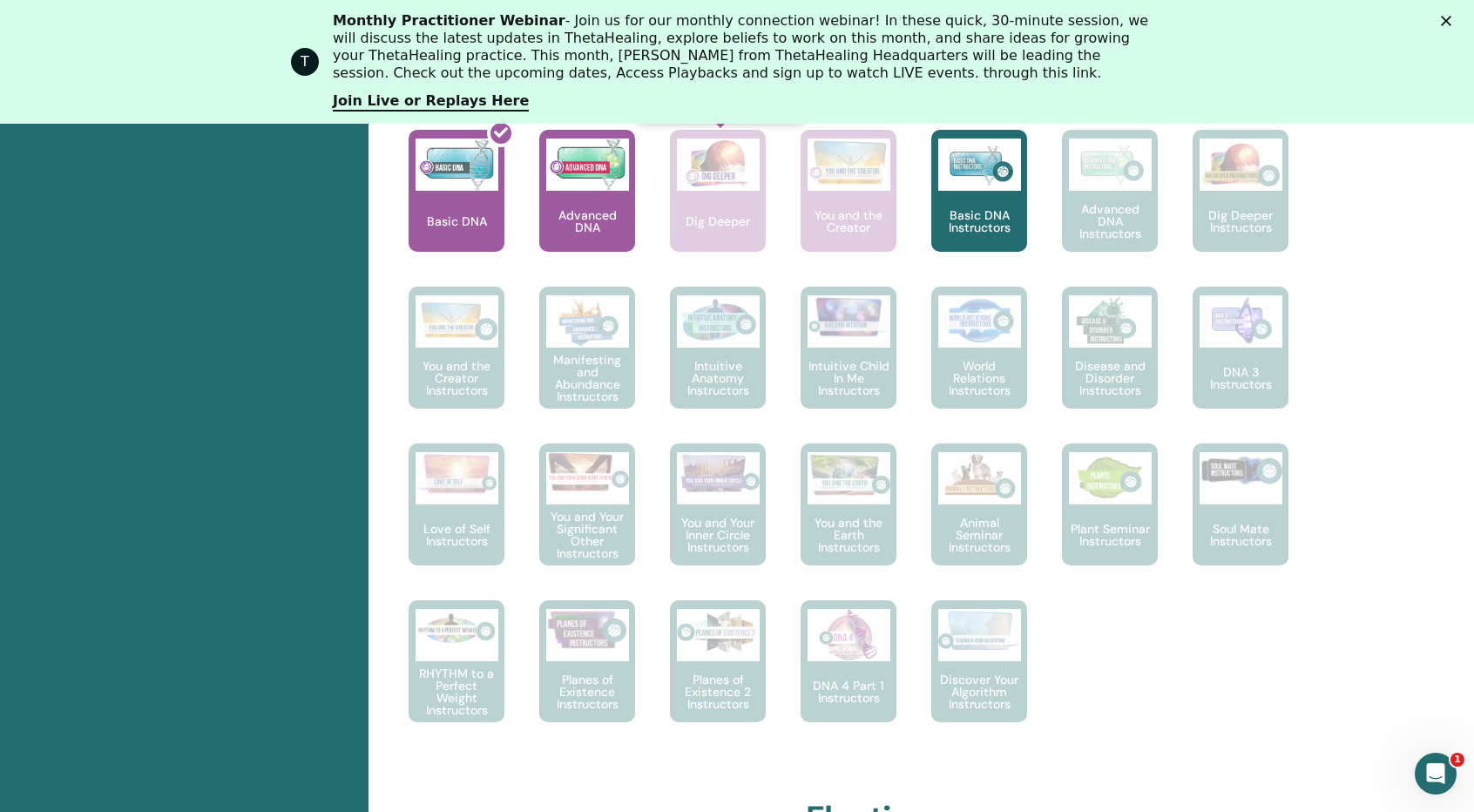
scroll to position [1091, 0]
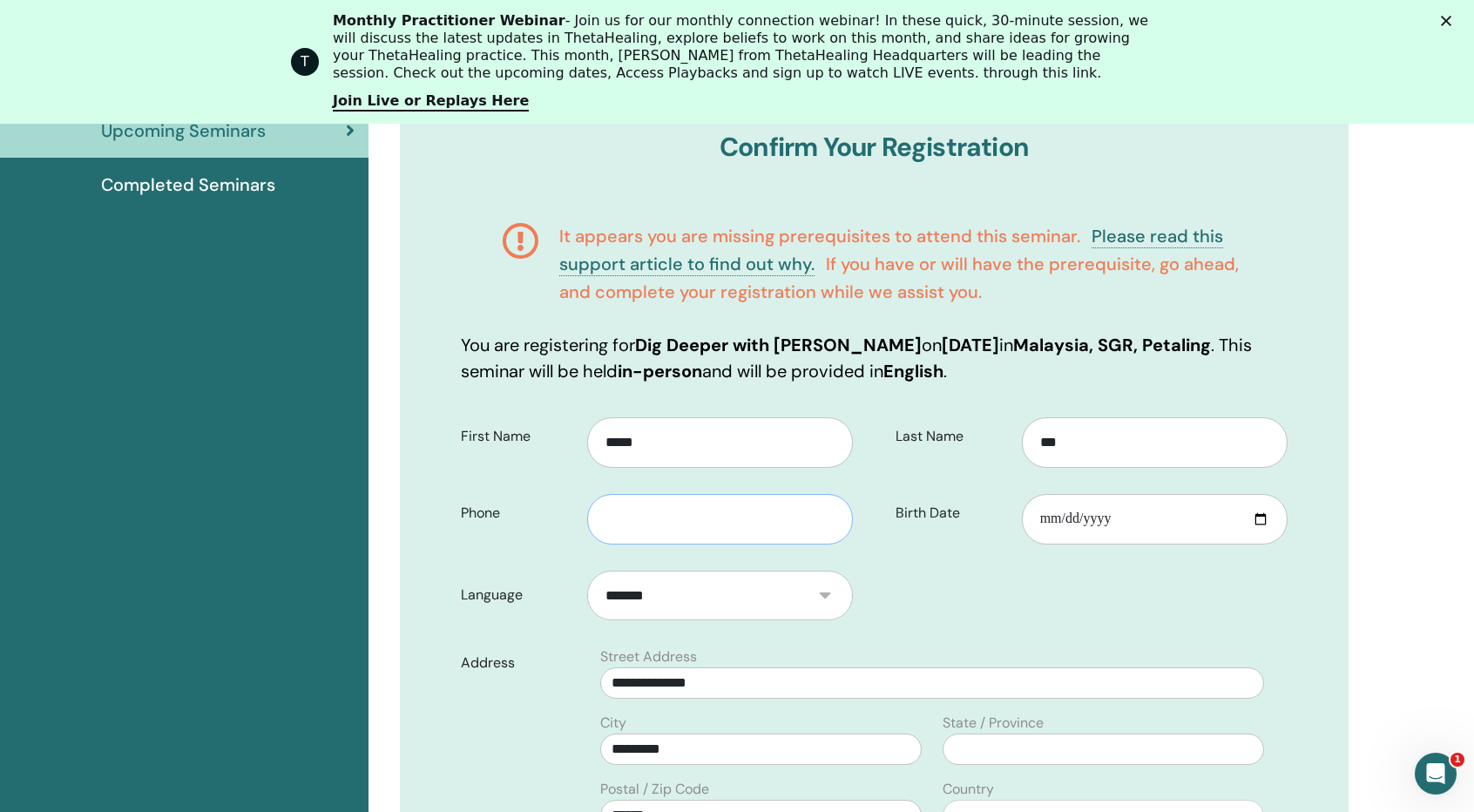
click at [695, 520] on input "text" at bounding box center [720, 520] width 266 height 51
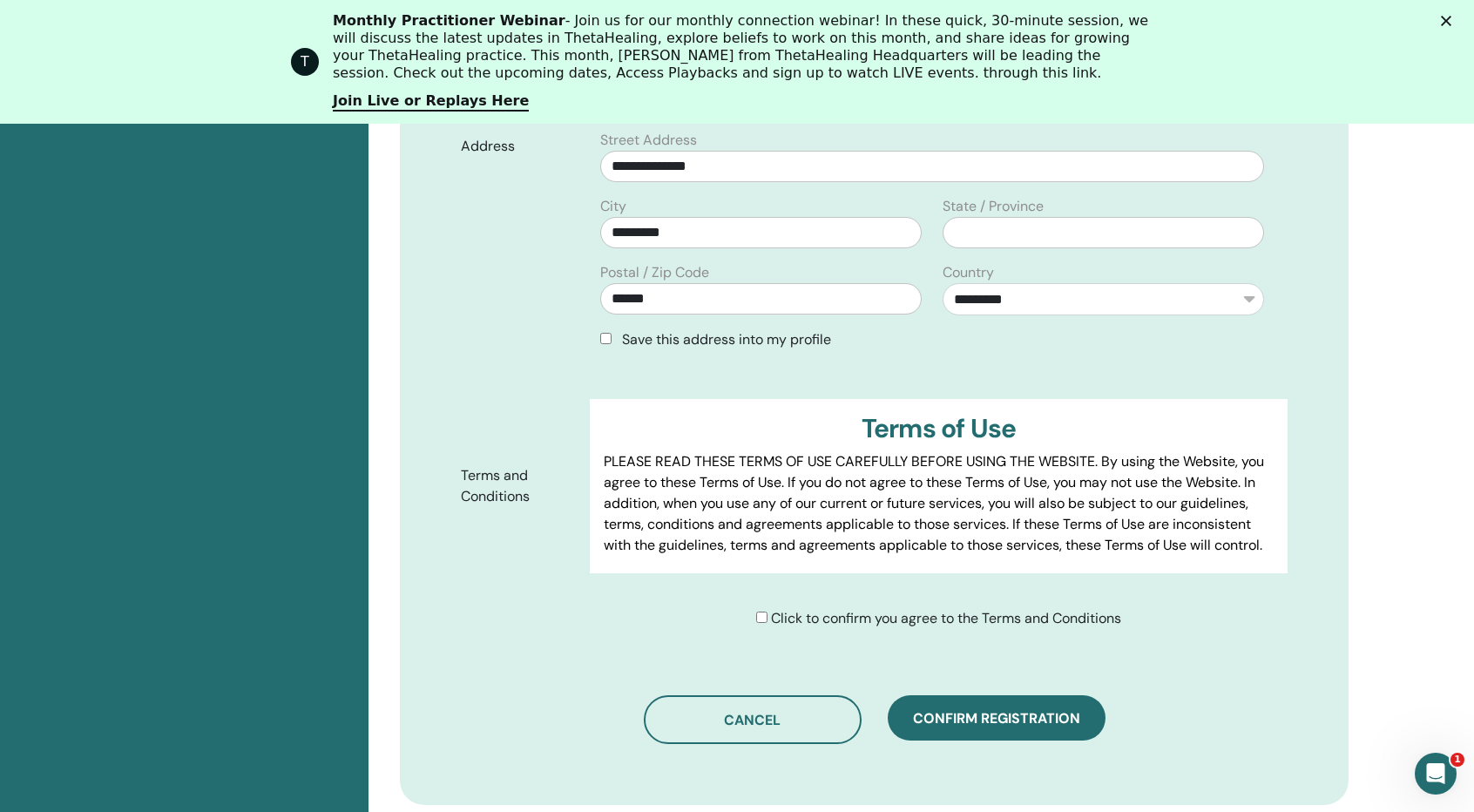
scroll to position [913, 0]
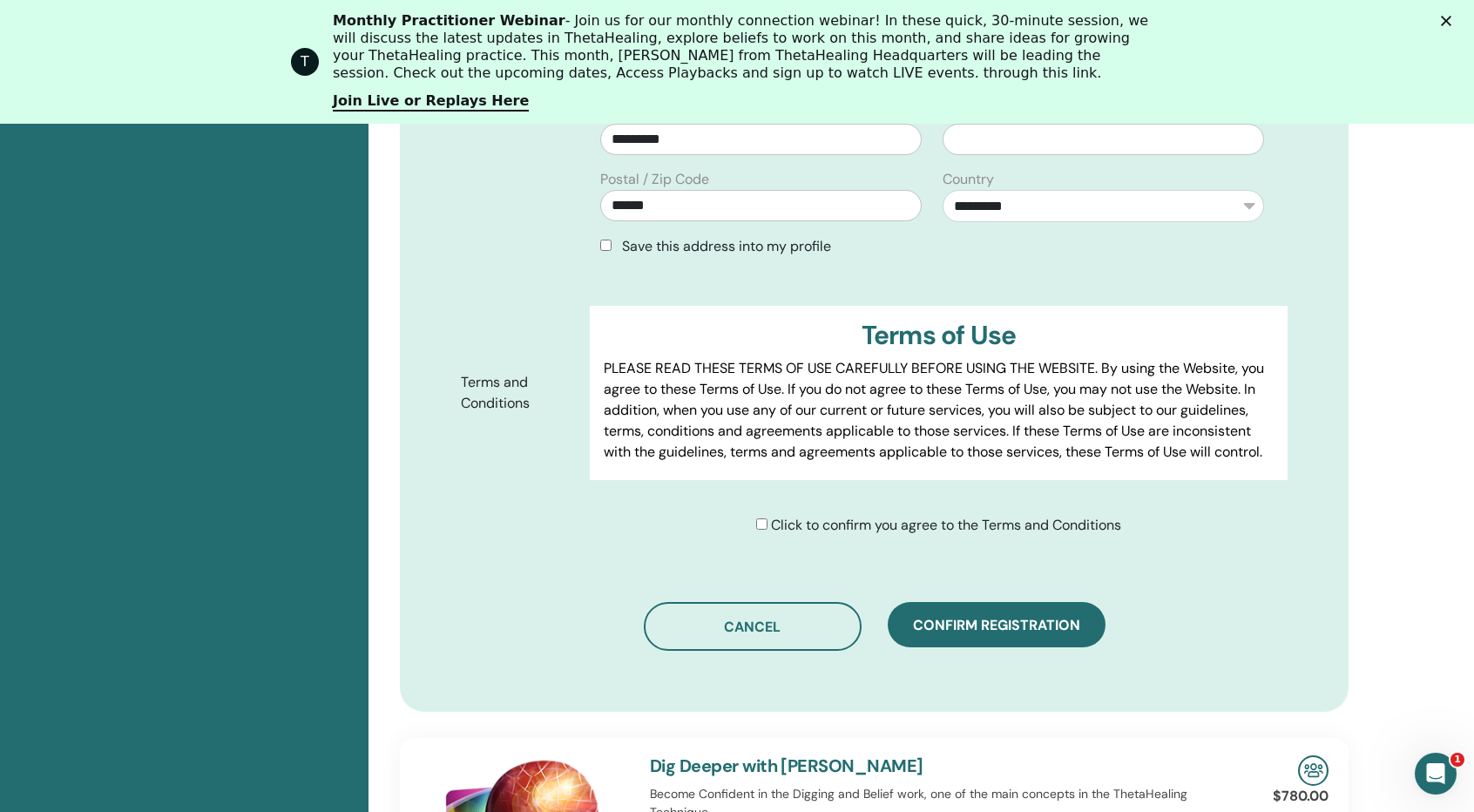
type input "**********"
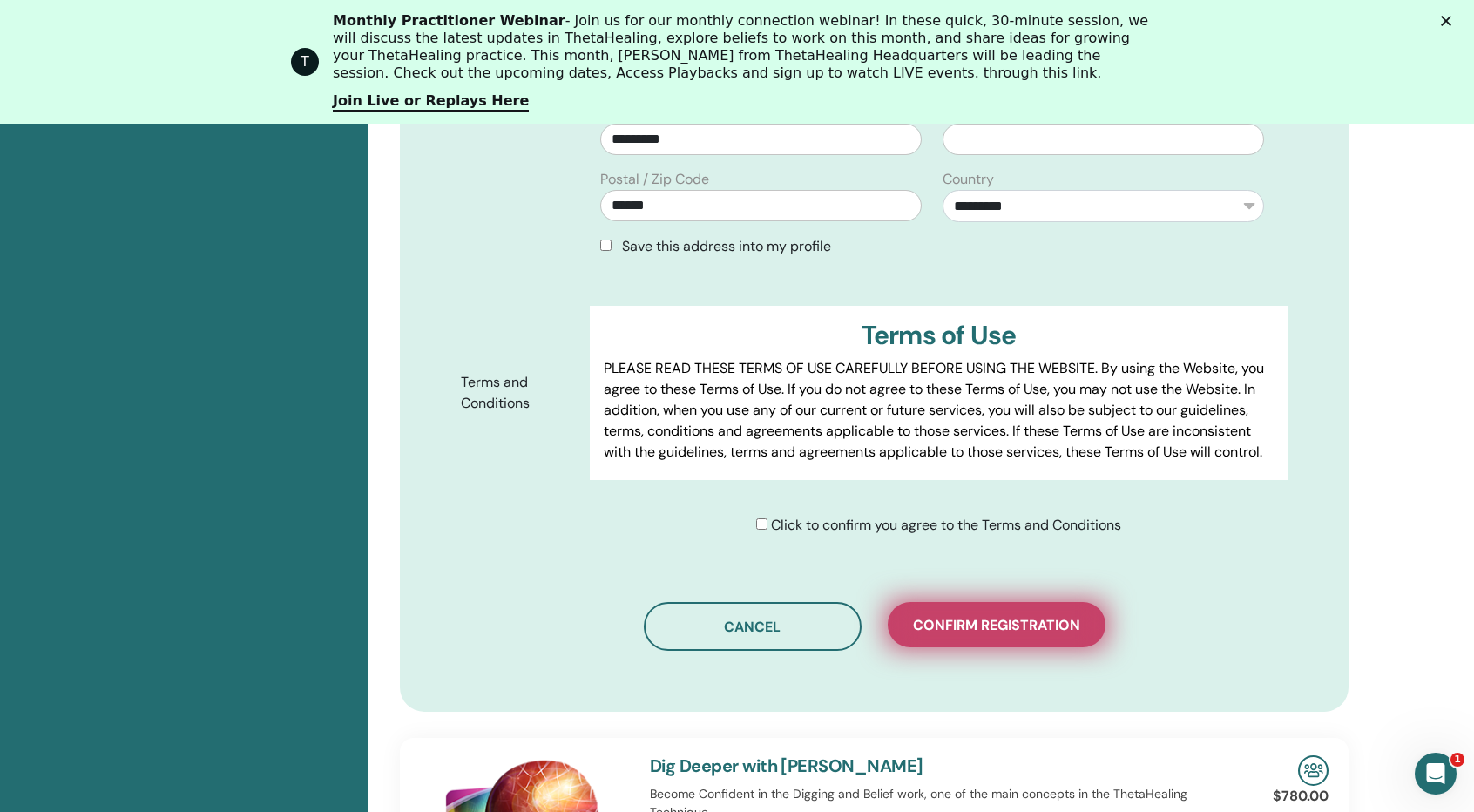
click at [1009, 625] on span "Confirm registration" at bounding box center [996, 625] width 168 height 19
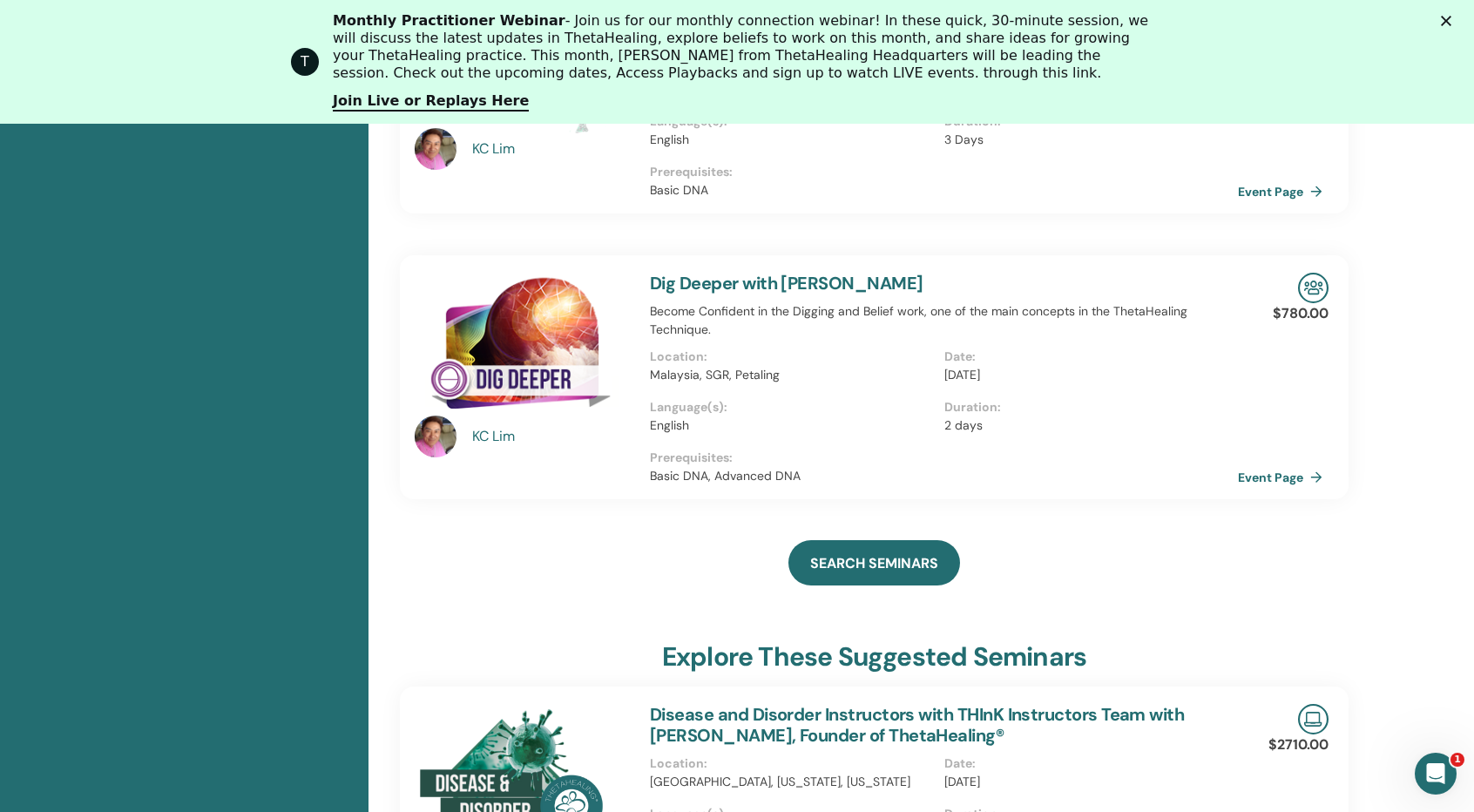
scroll to position [132, 0]
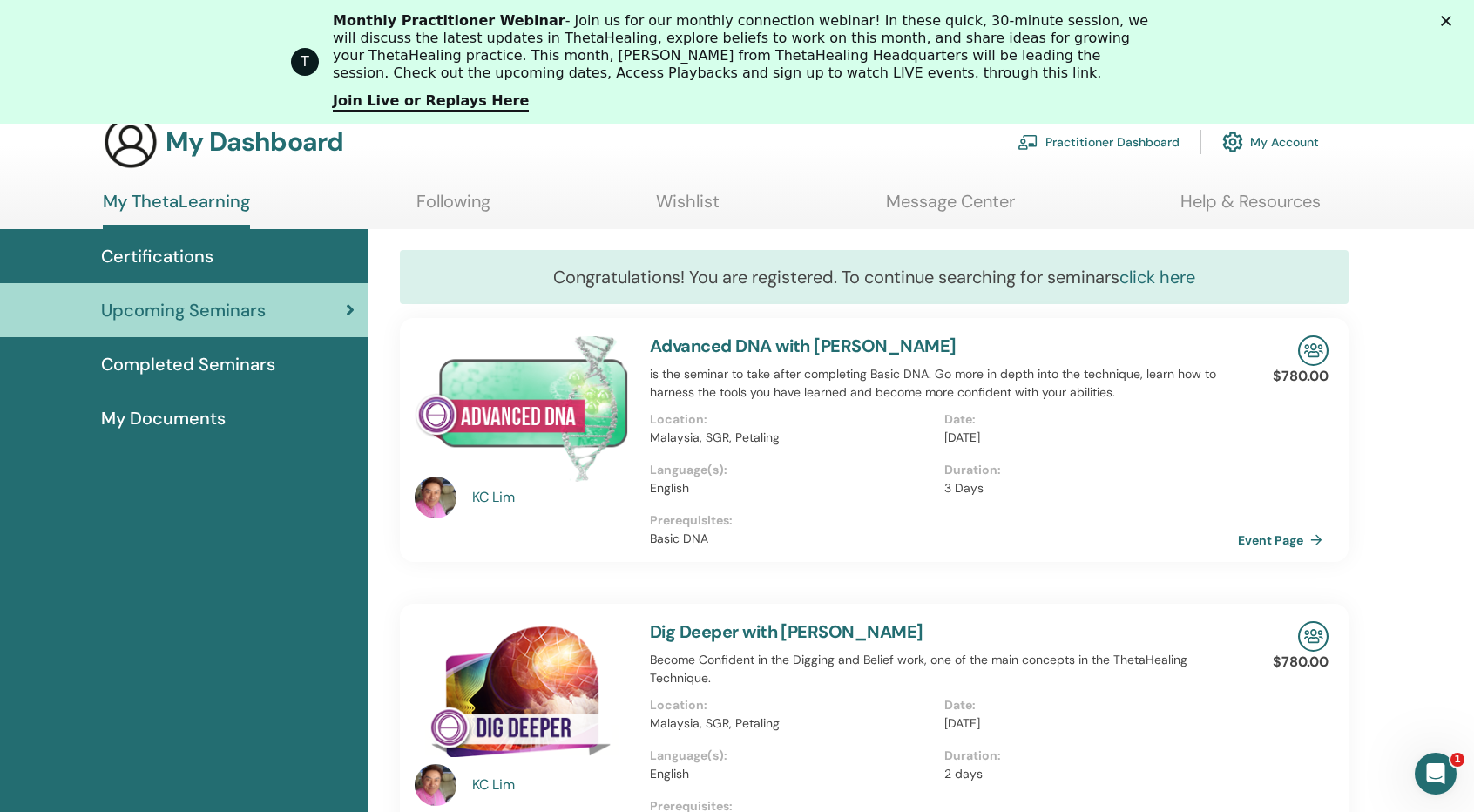
click at [1162, 277] on link "click here" at bounding box center [1157, 277] width 76 height 23
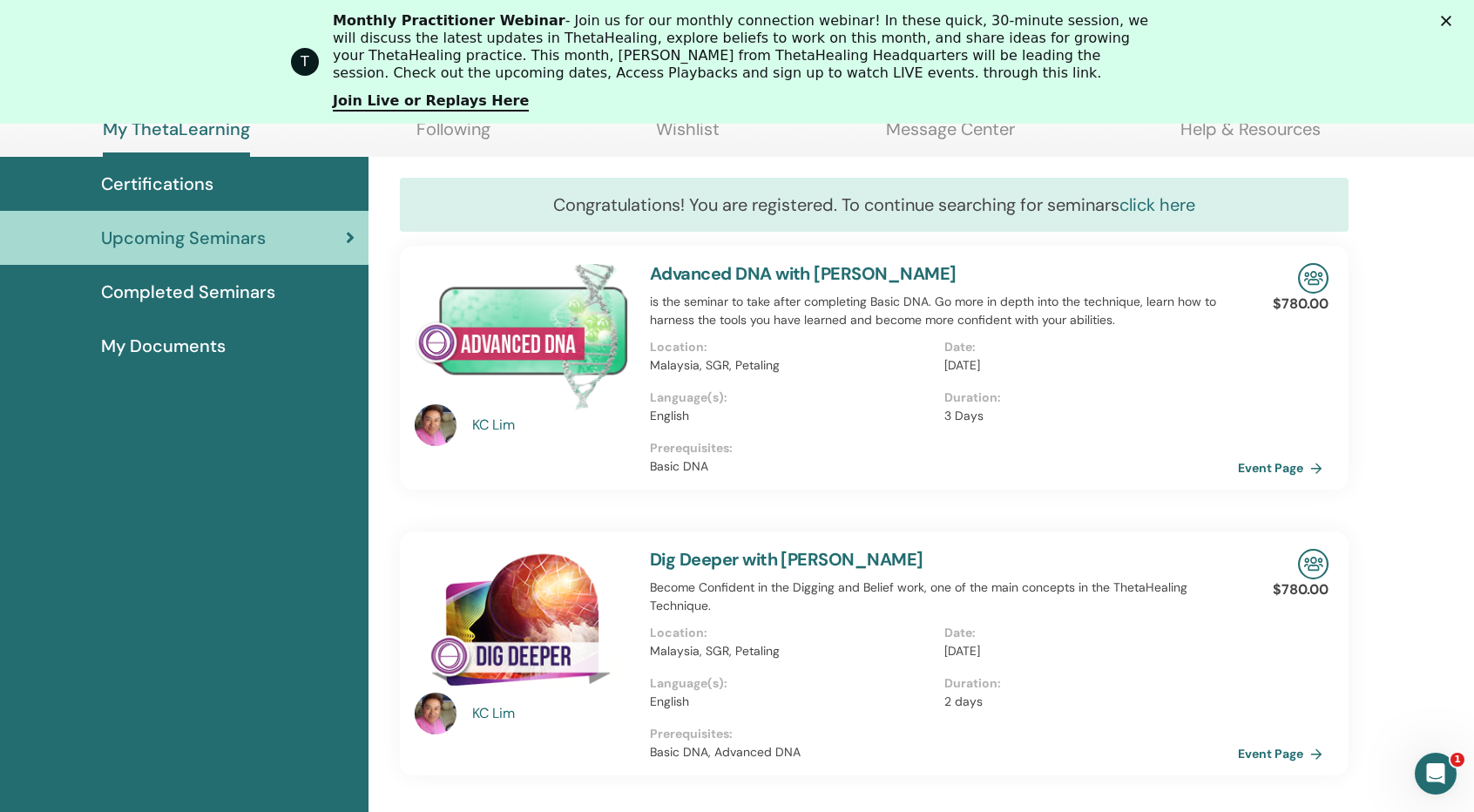
scroll to position [0, 0]
